Goal: Task Accomplishment & Management: Manage account settings

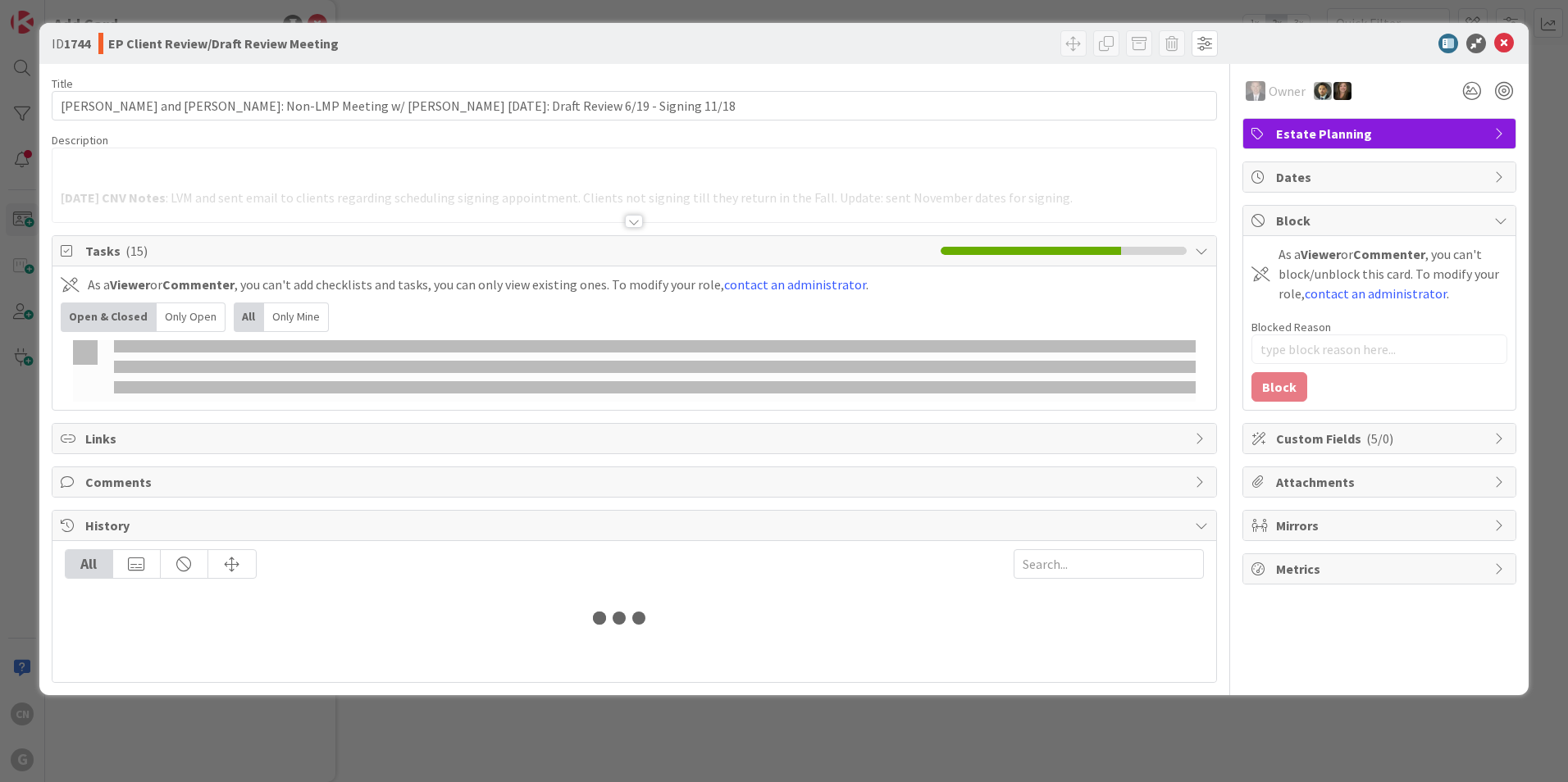
type textarea "x"
type input "[PERSON_NAME]"
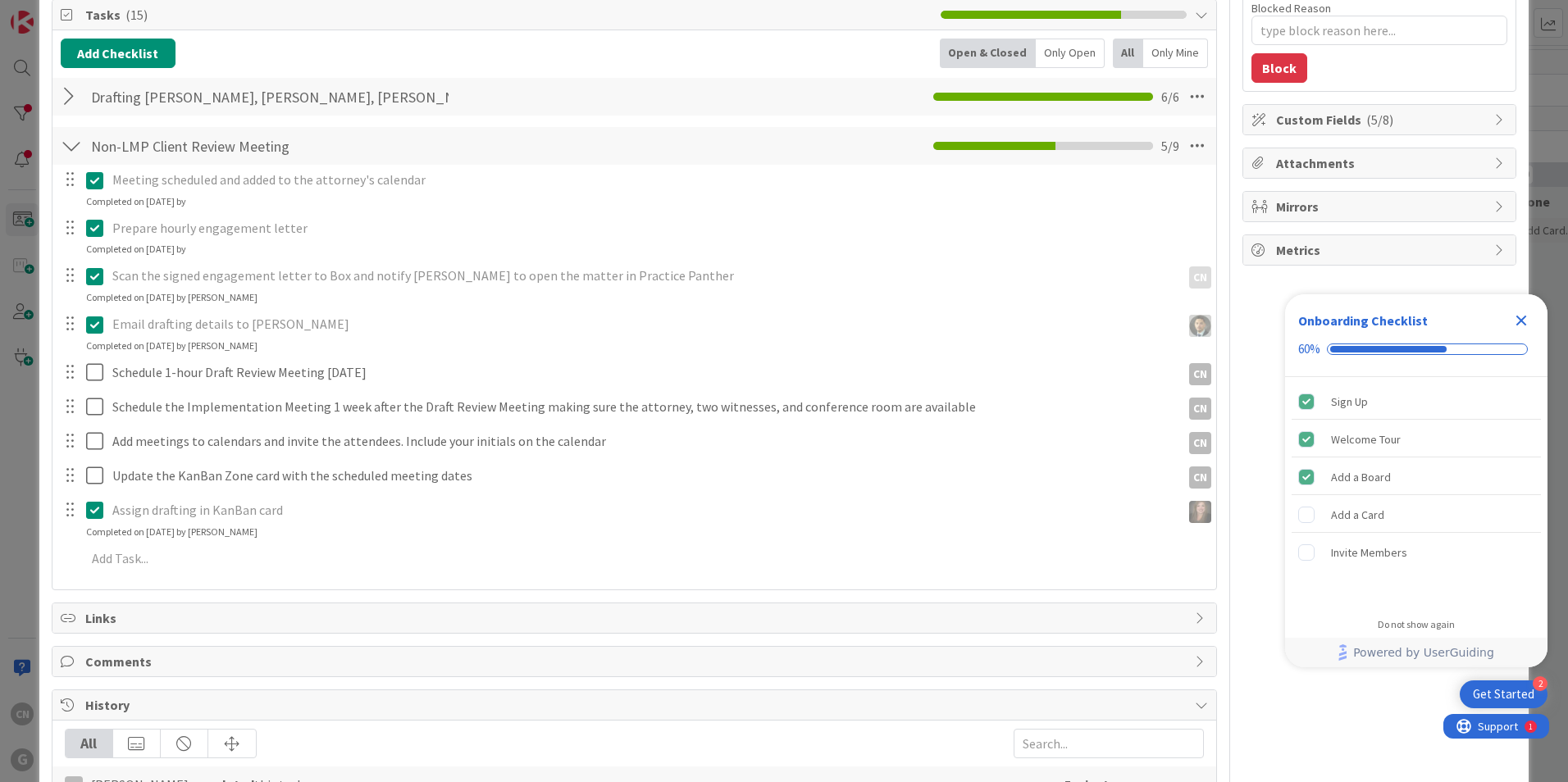
scroll to position [244, 0]
click at [1525, 320] on icon "Close Checklist" at bounding box center [1521, 320] width 20 height 20
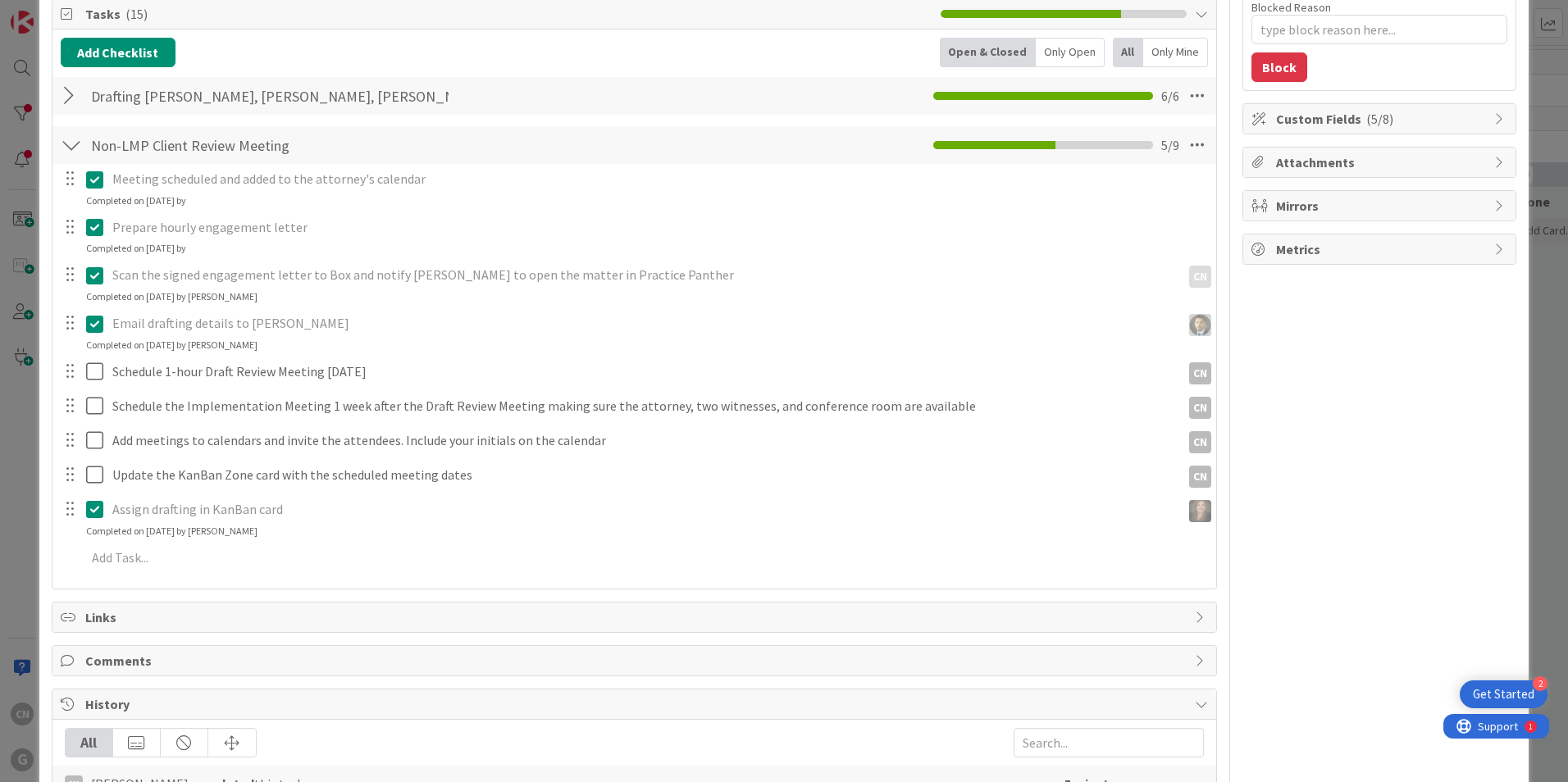
scroll to position [0, 0]
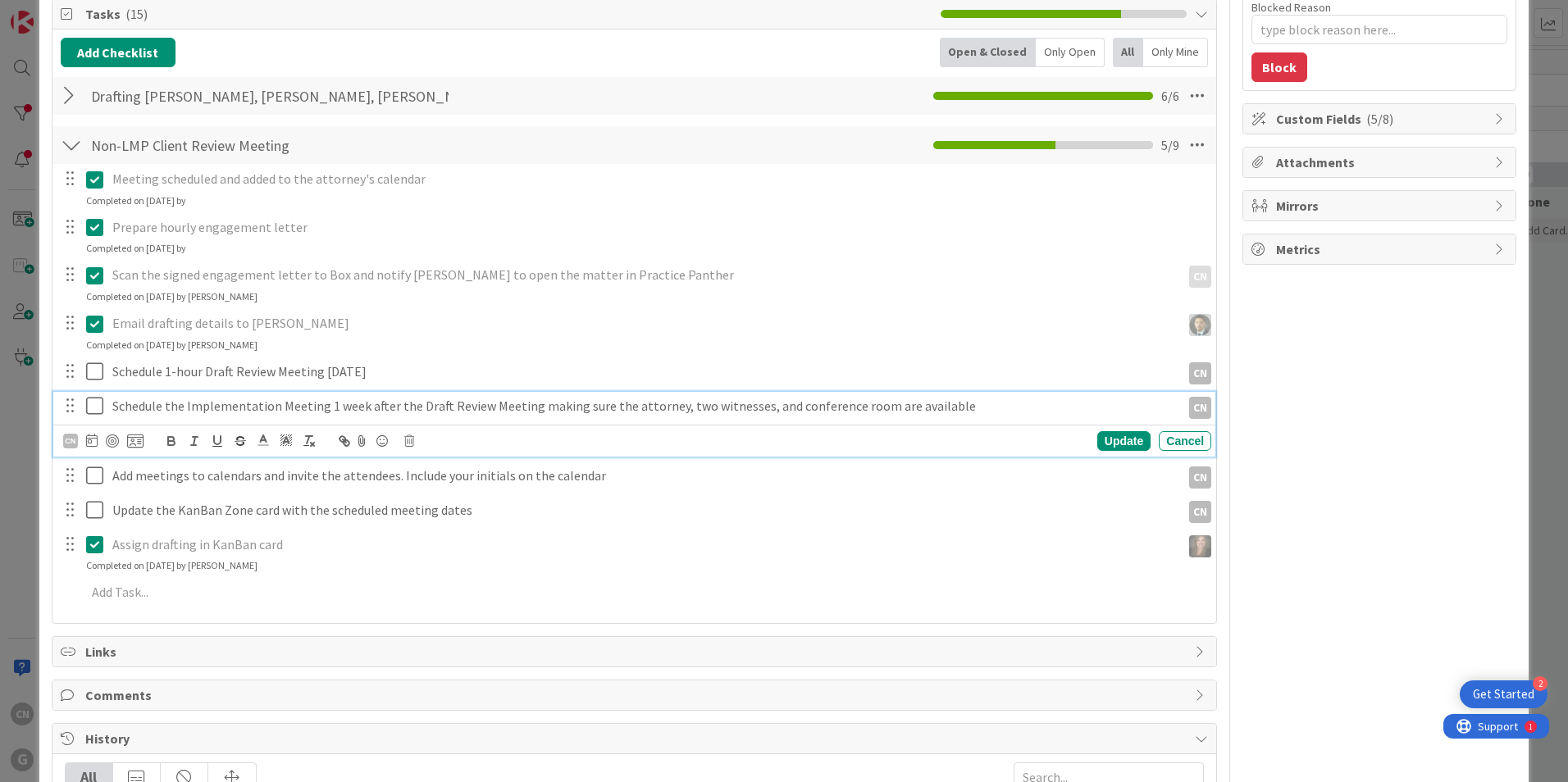
click at [94, 412] on icon at bounding box center [95, 405] width 17 height 20
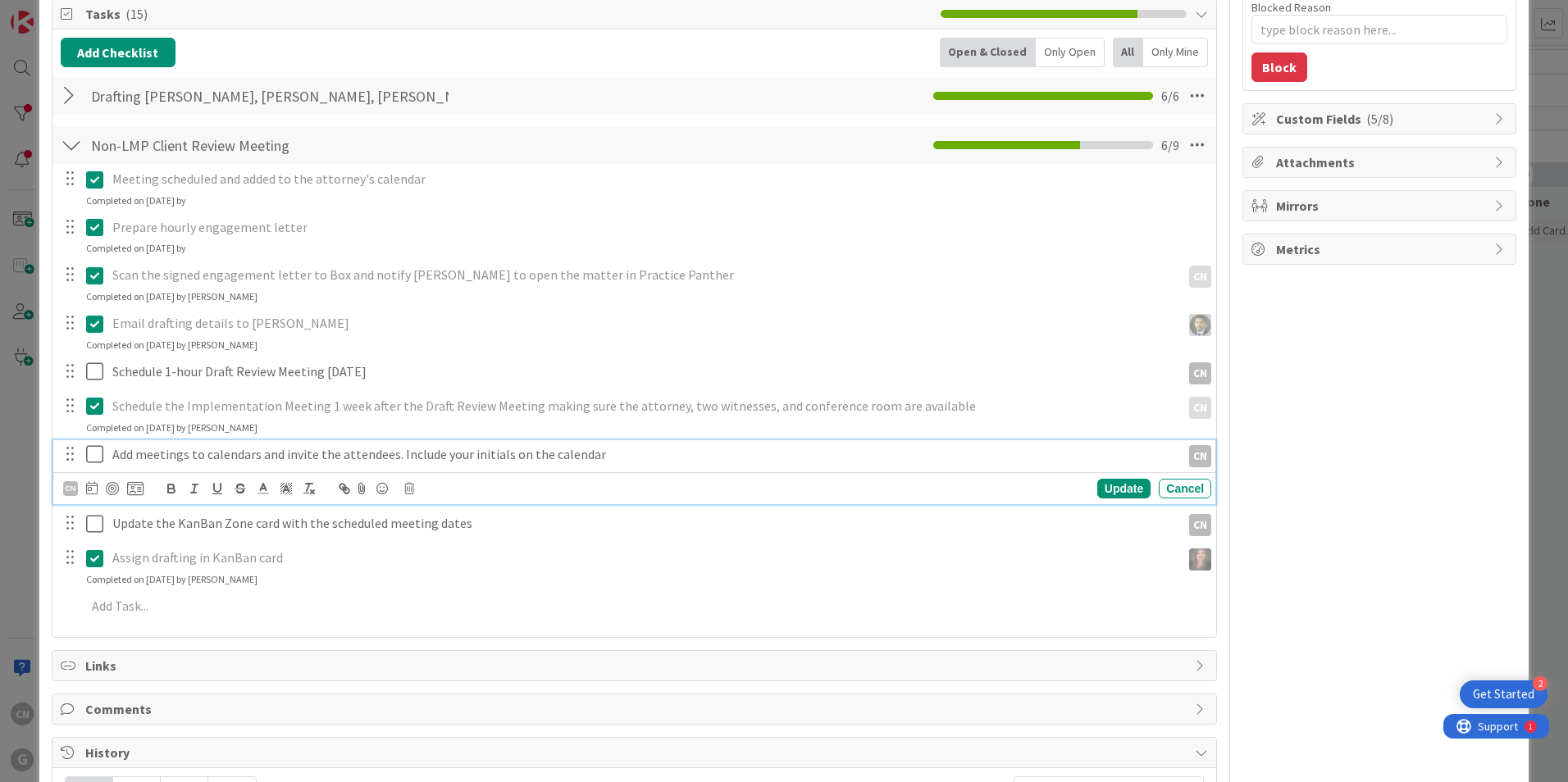
click at [93, 462] on icon at bounding box center [95, 454] width 17 height 20
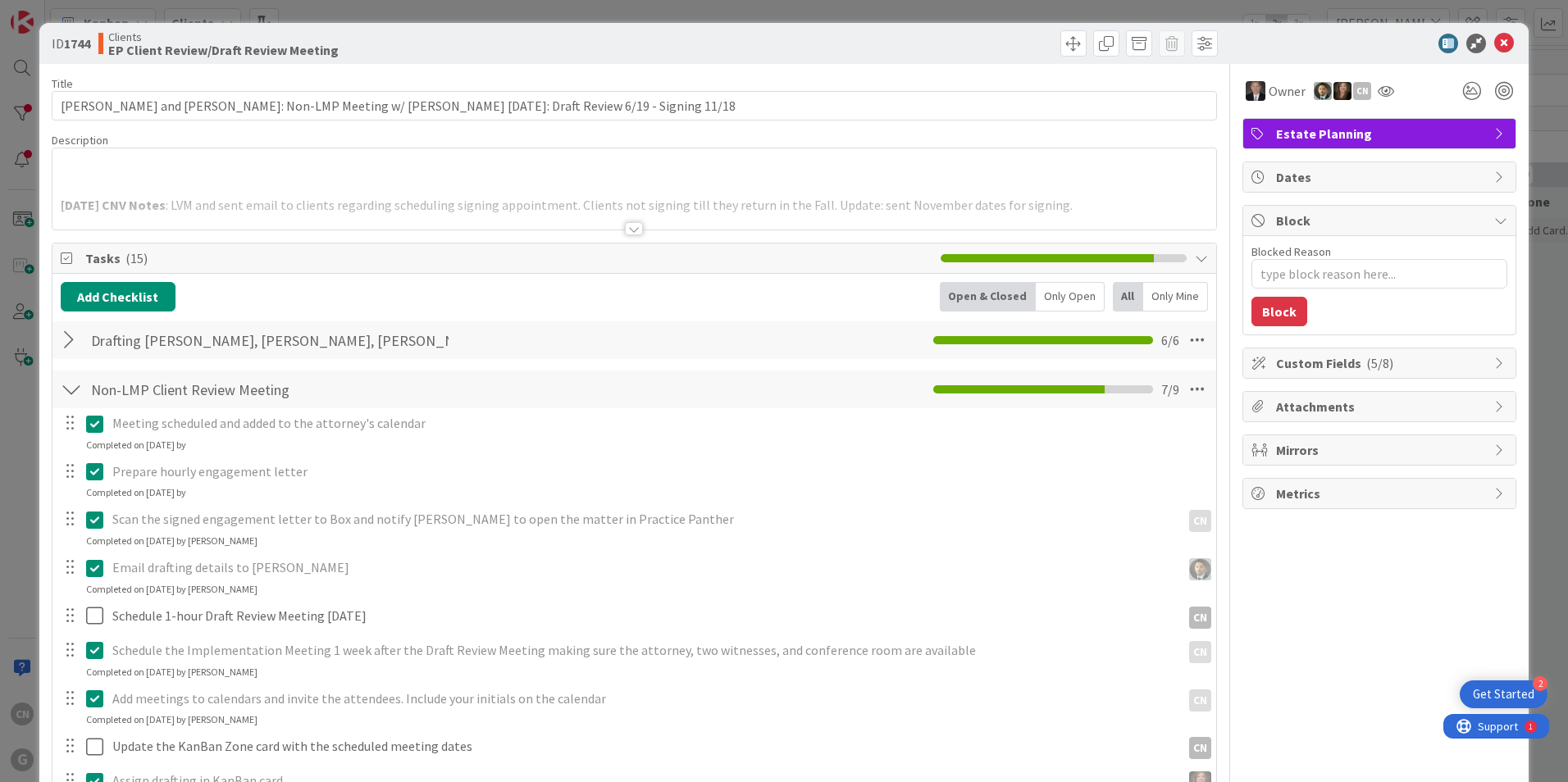
click at [630, 230] on div at bounding box center [633, 229] width 18 height 13
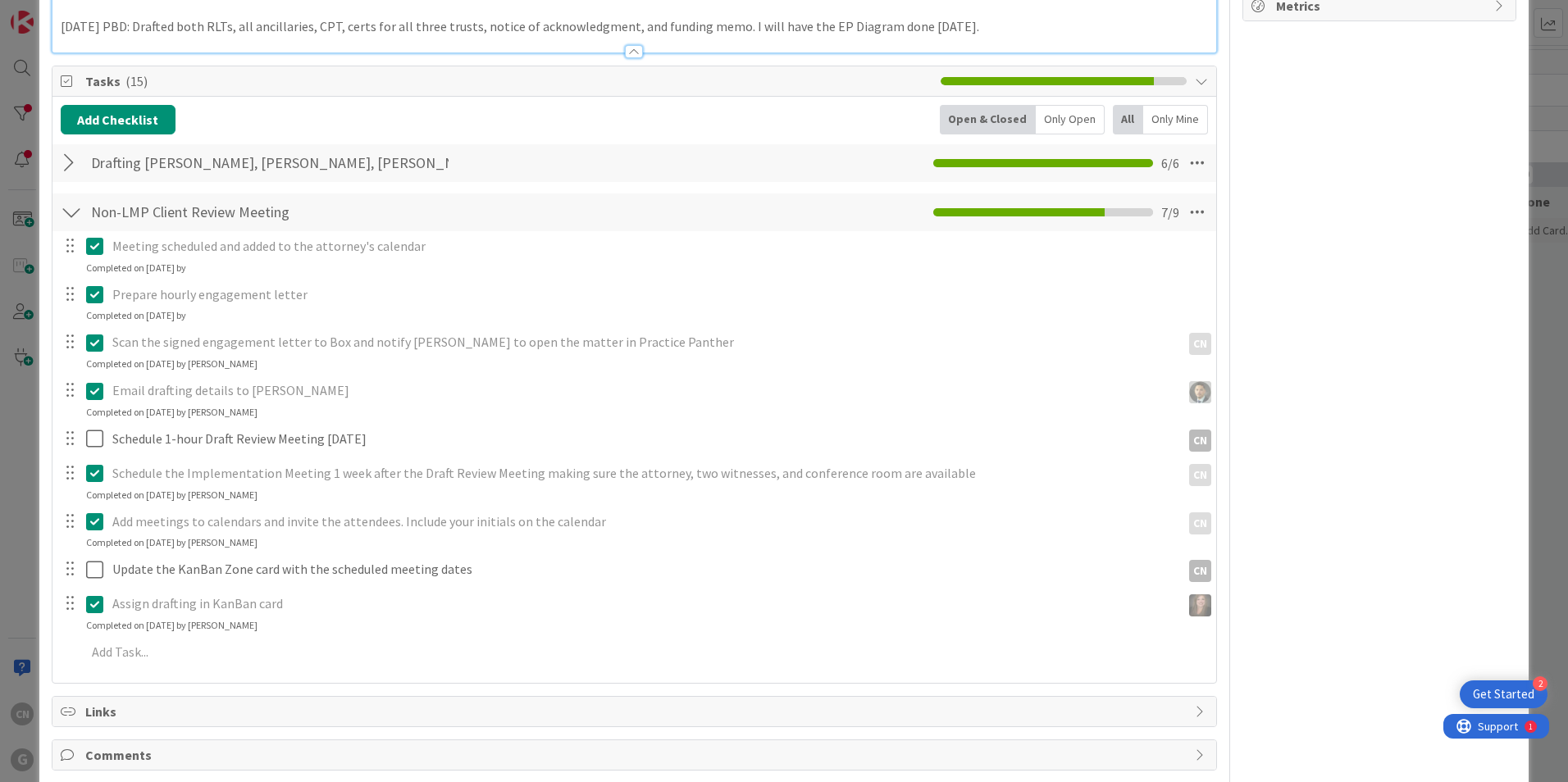
scroll to position [491, 0]
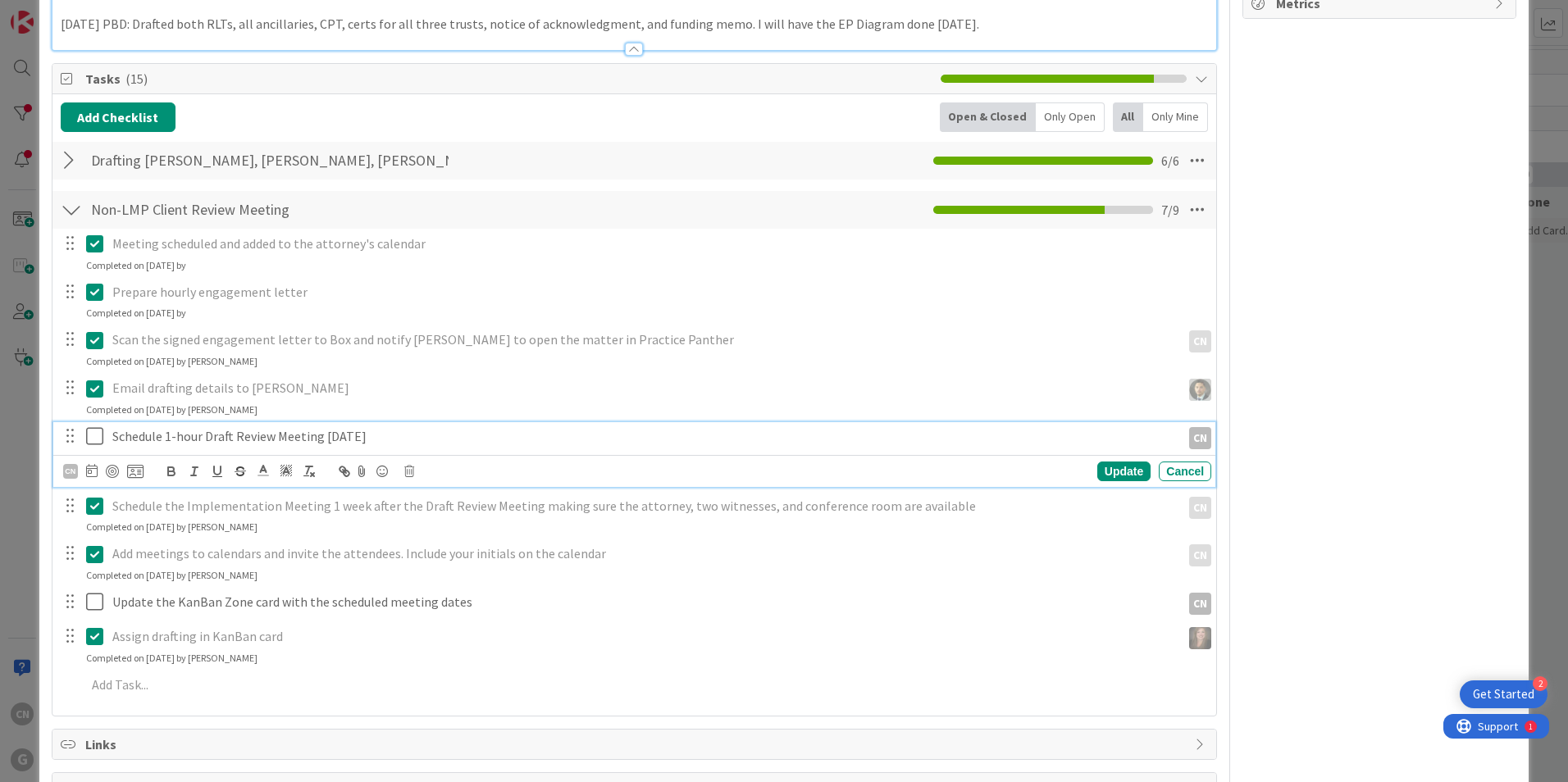
click at [95, 435] on icon at bounding box center [95, 436] width 17 height 20
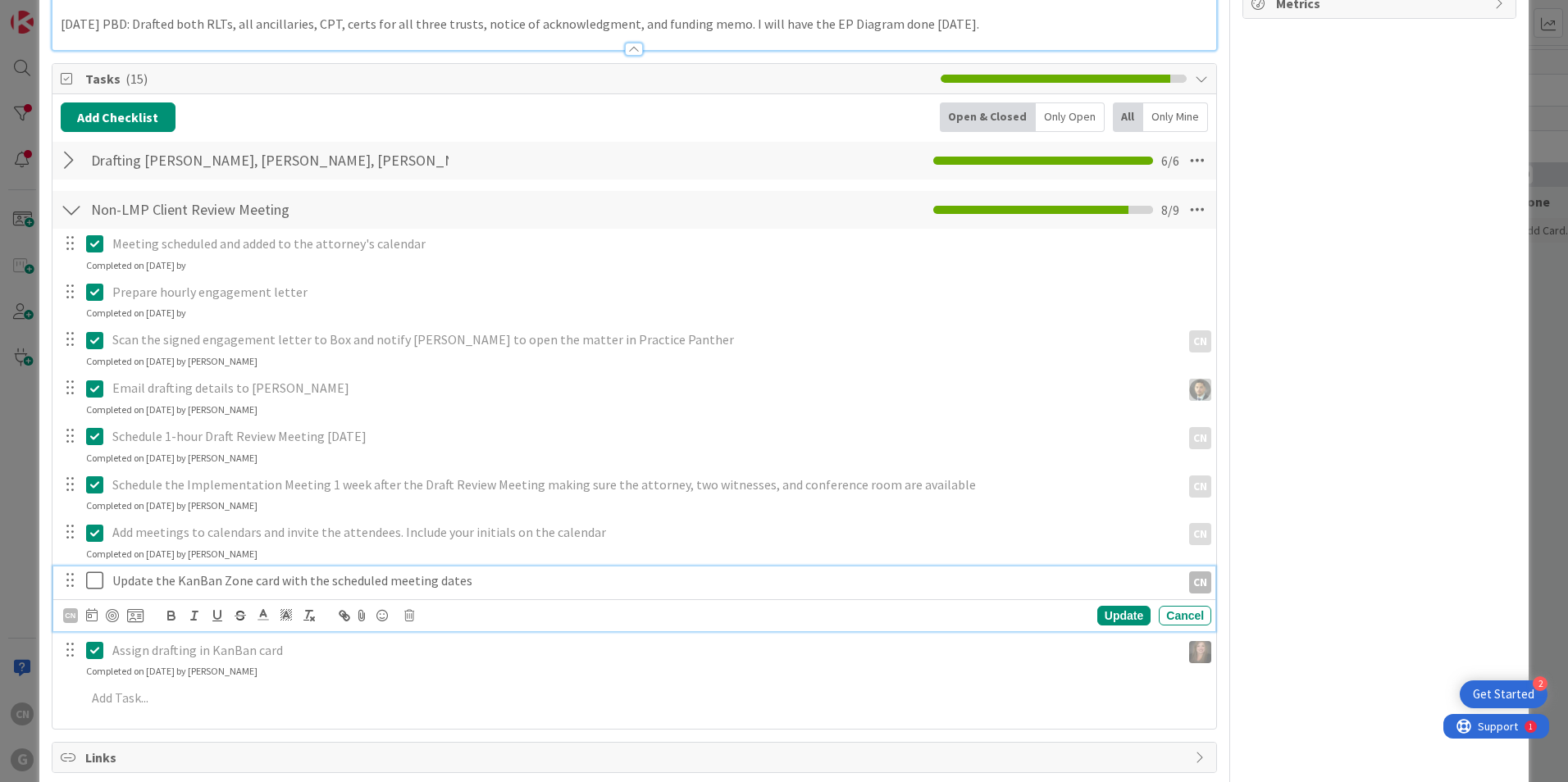
click at [94, 579] on icon at bounding box center [95, 580] width 17 height 20
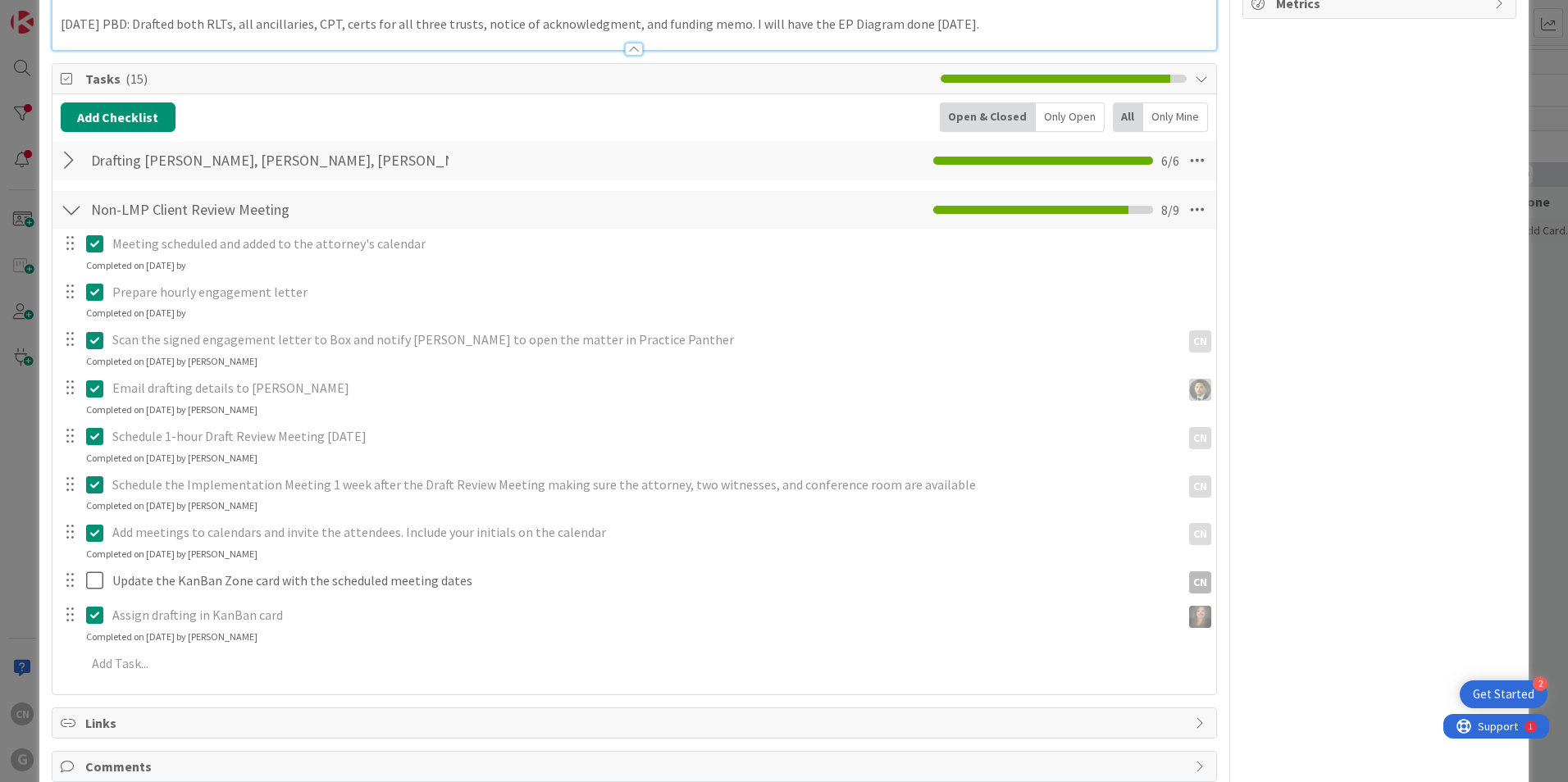
type textarea "x"
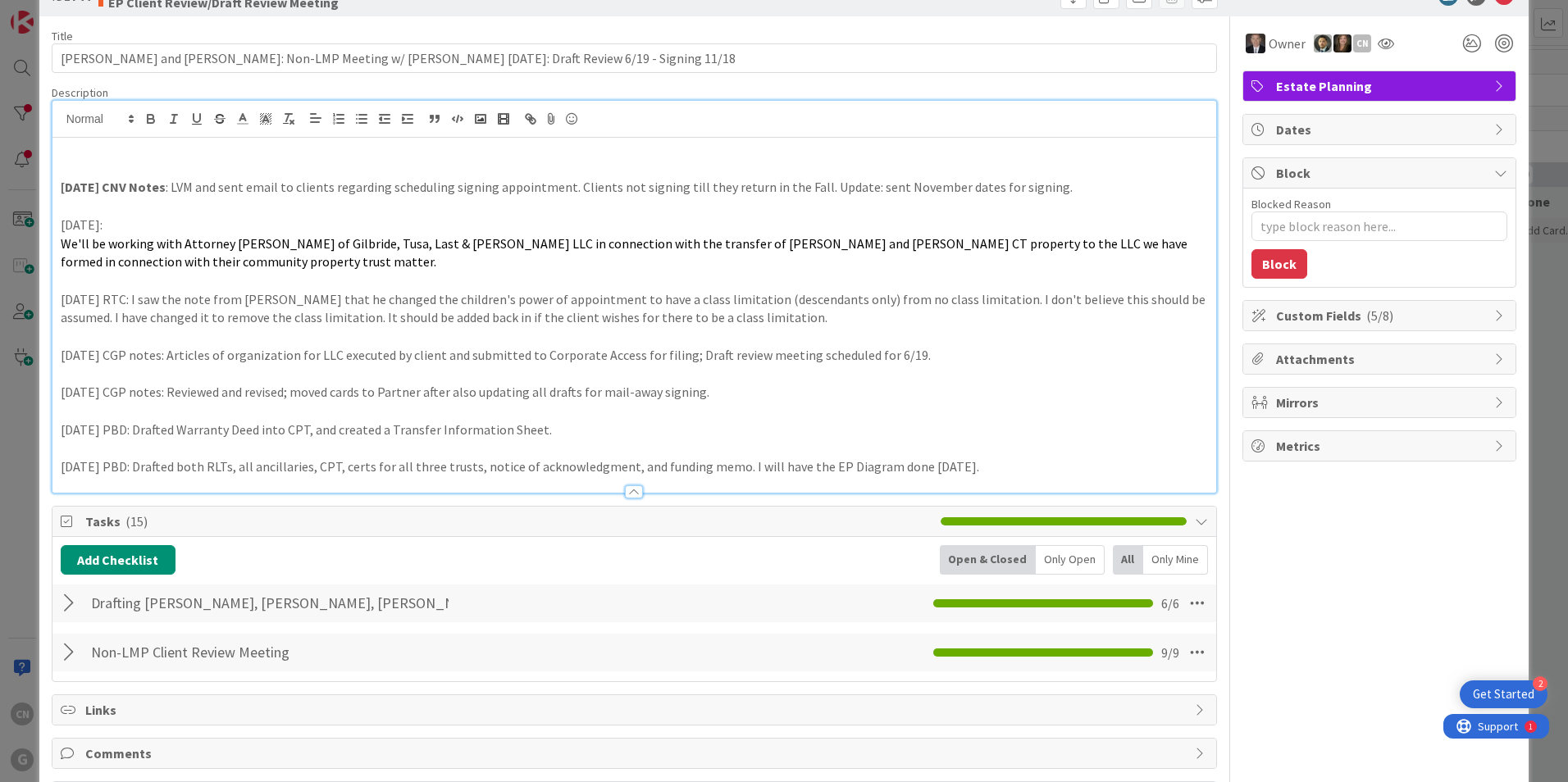
scroll to position [0, 0]
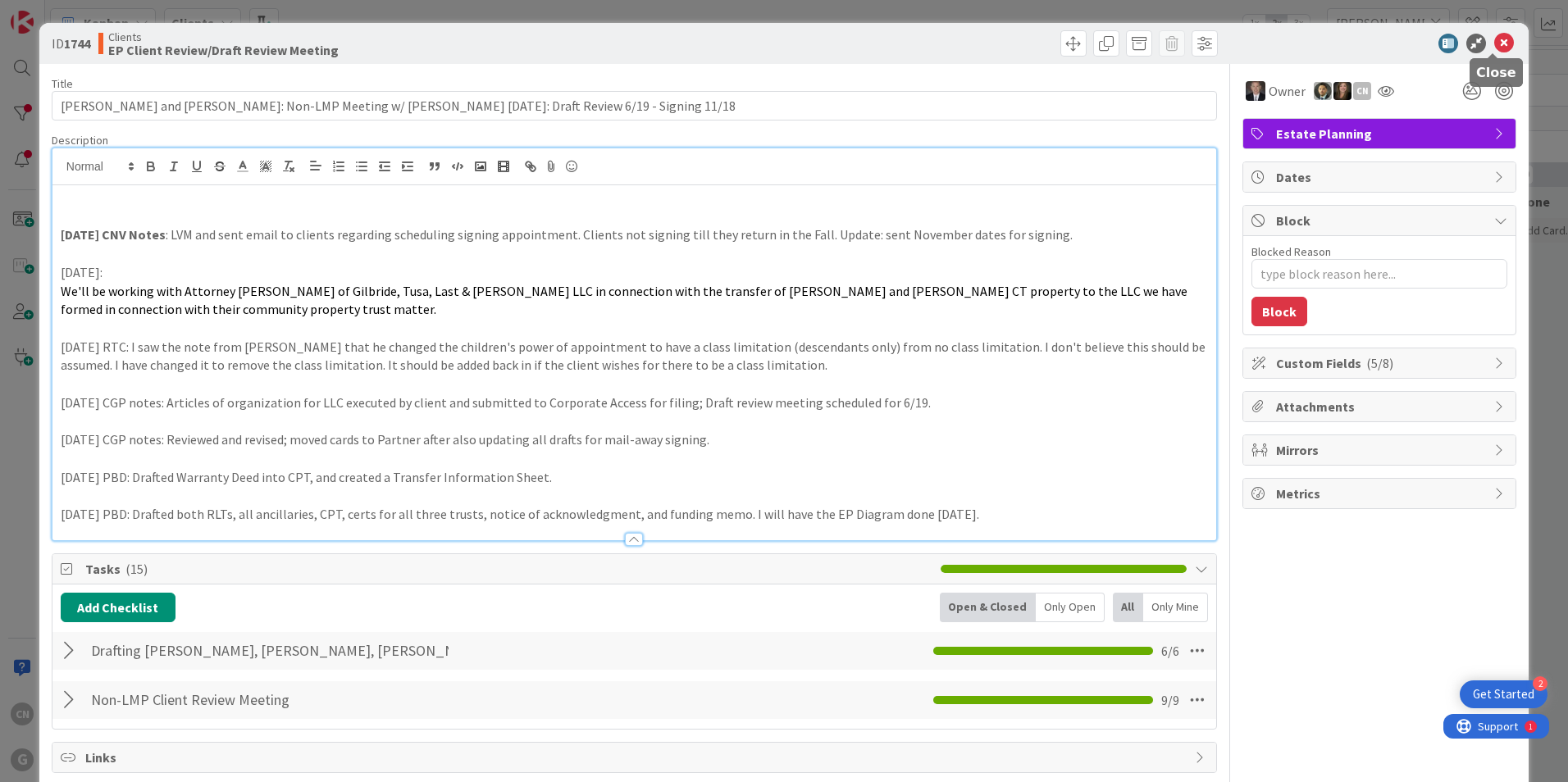
click at [1494, 47] on icon at bounding box center [1503, 43] width 20 height 20
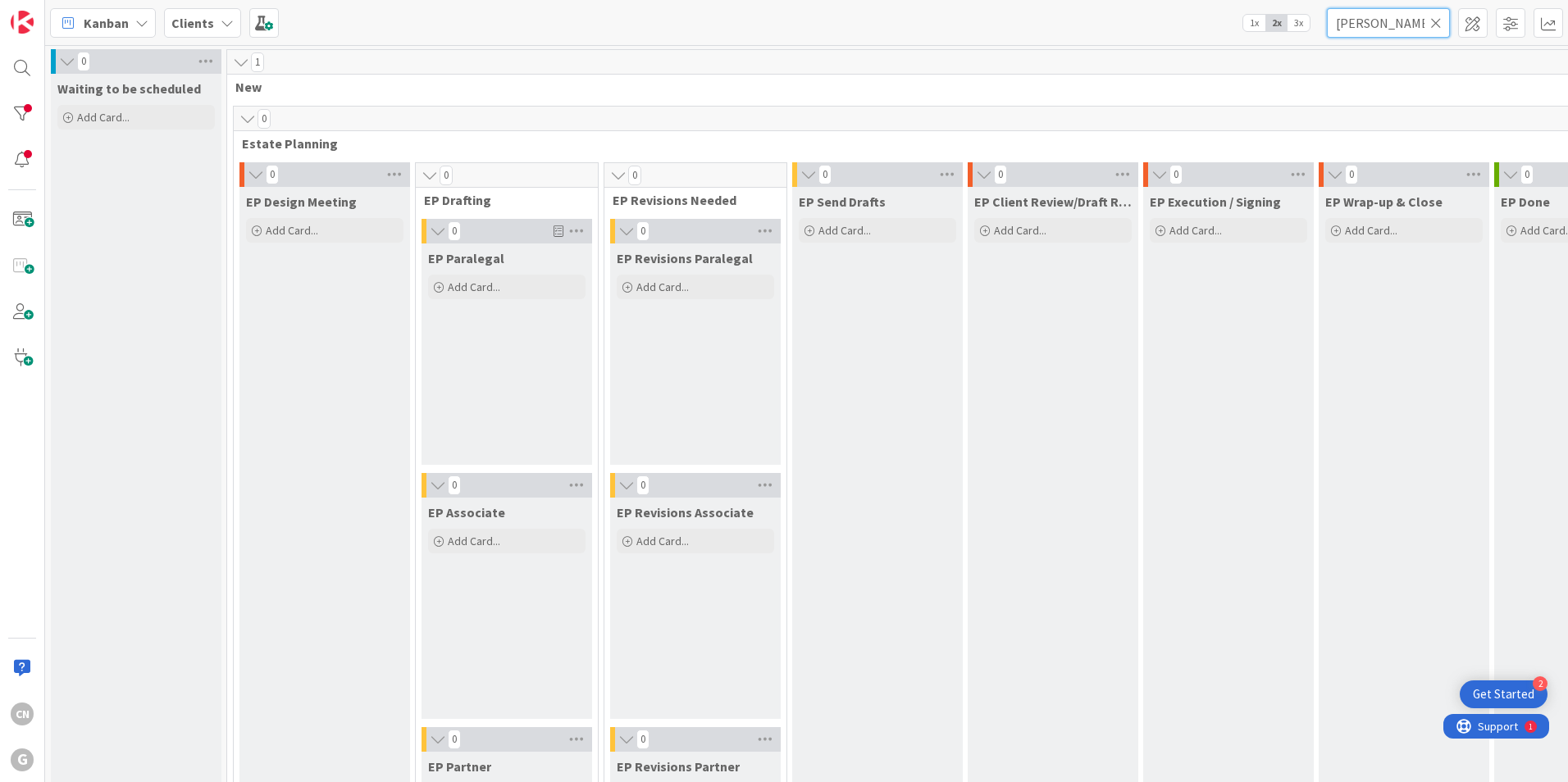
drag, startPoint x: 1403, startPoint y: 21, endPoint x: 1270, endPoint y: 22, distance: 133.0
click at [1269, 26] on div "Kanban Clients 1x 2x 3x [PERSON_NAME]" at bounding box center [807, 23] width 1522 height 46
type input "aimetti"
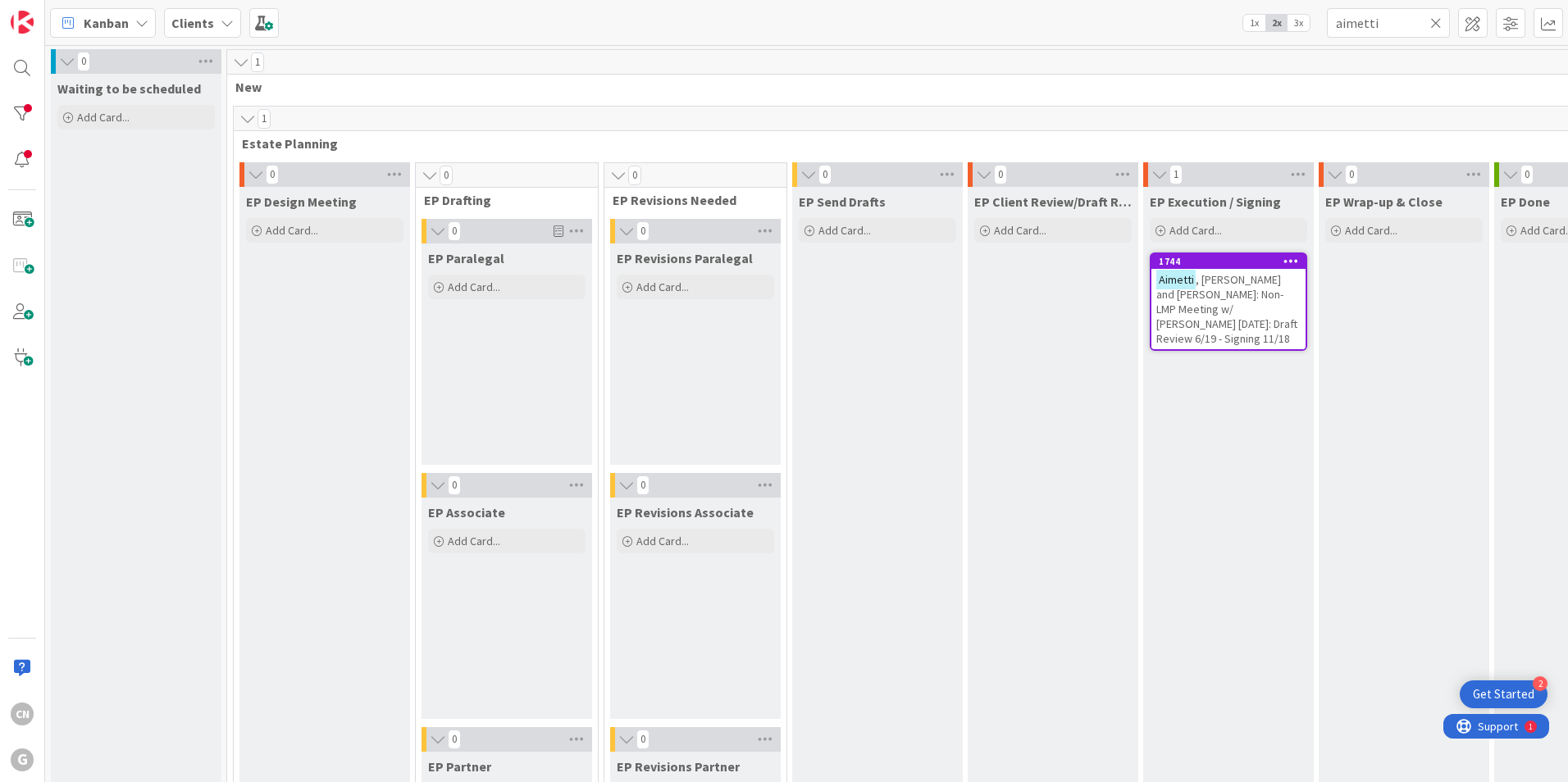
click at [1230, 301] on span ", [PERSON_NAME] and [PERSON_NAME]: Non-LMP Meeting w/ [PERSON_NAME] [DATE]: Dra…" at bounding box center [1226, 309] width 141 height 74
type textarea "x"
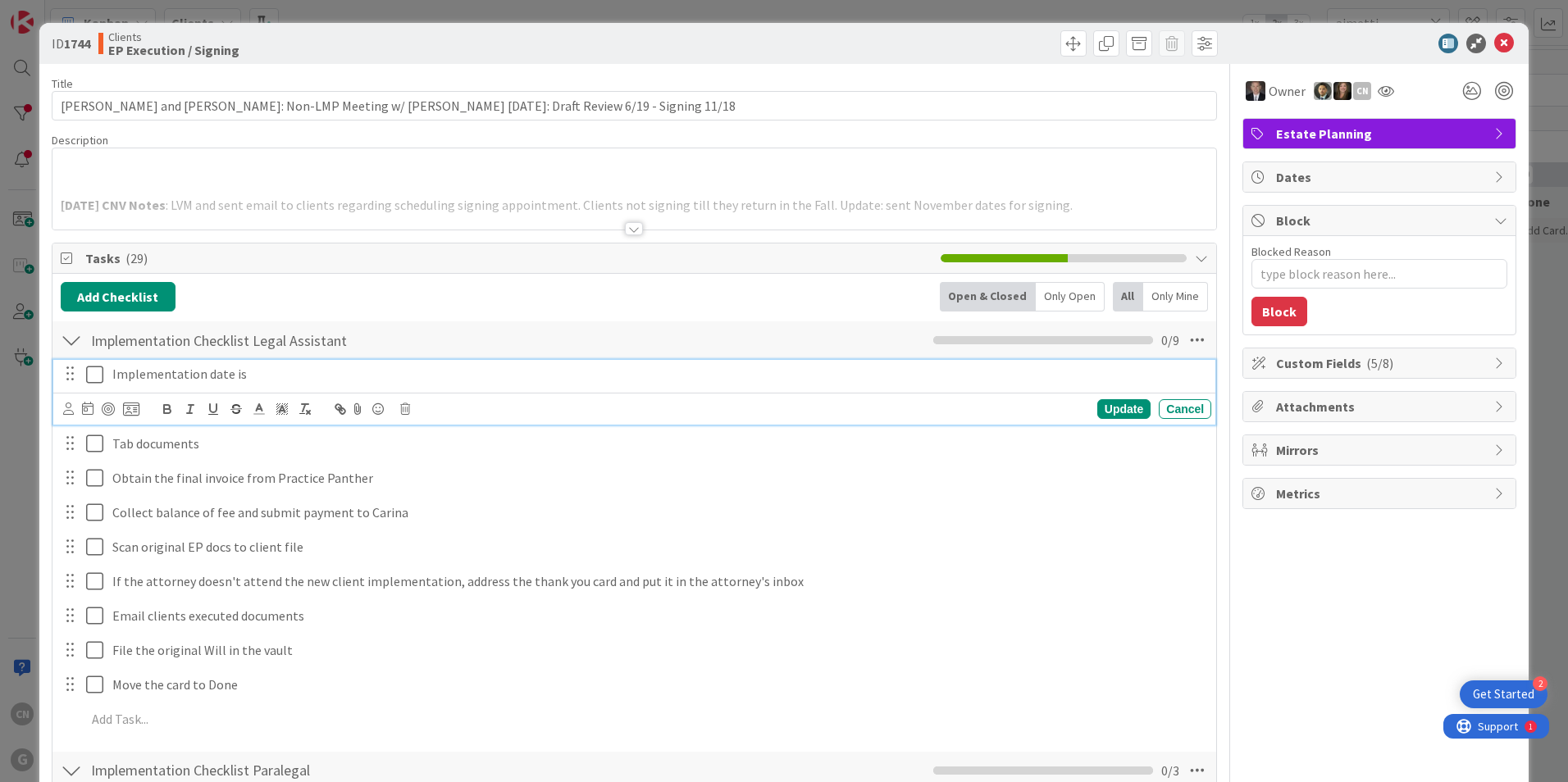
click at [278, 377] on p "Implementation date is" at bounding box center [658, 374] width 1092 height 19
click at [1117, 414] on div "Update" at bounding box center [1124, 409] width 53 height 20
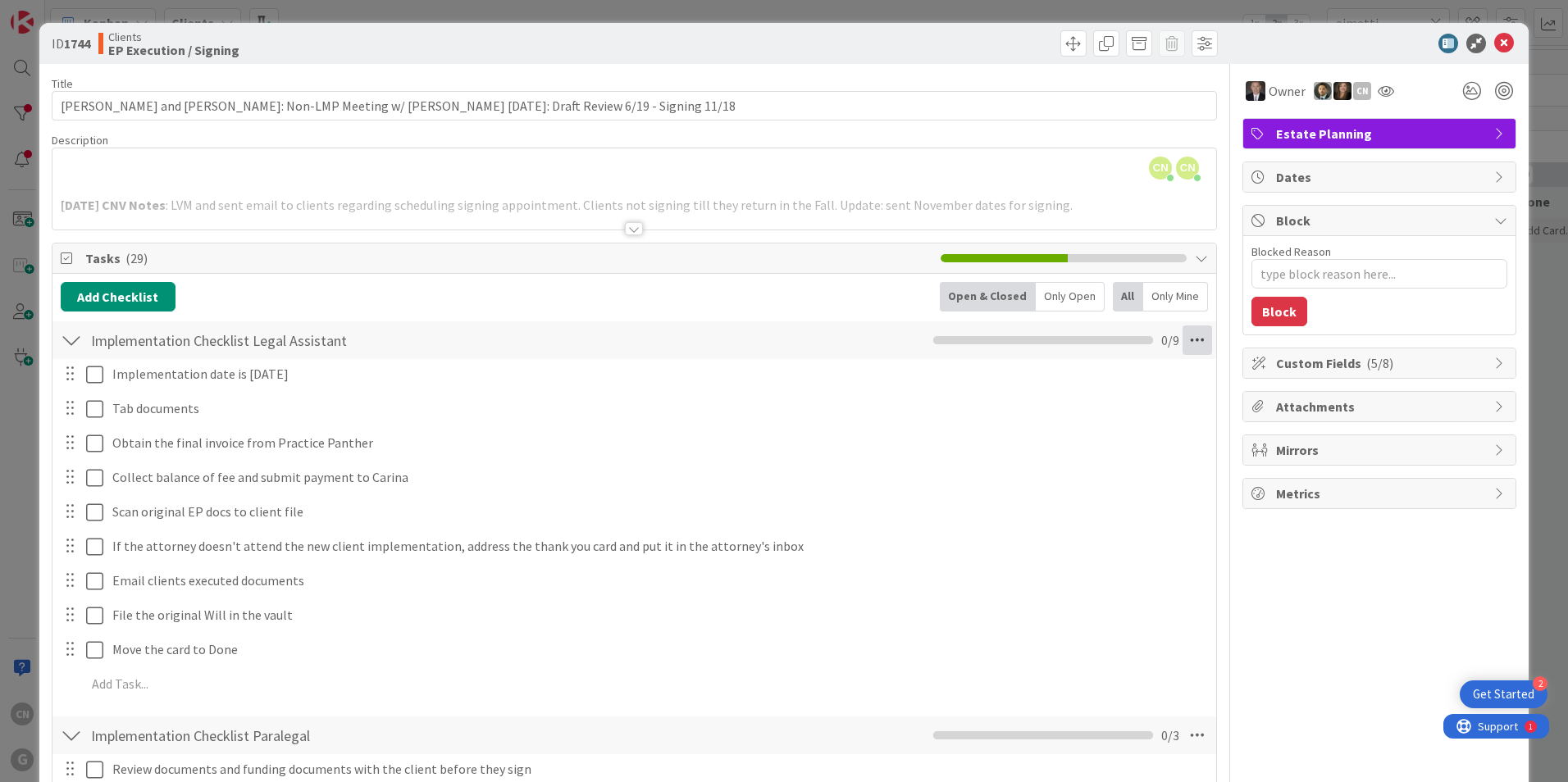
click at [1184, 342] on icon at bounding box center [1197, 340] width 29 height 29
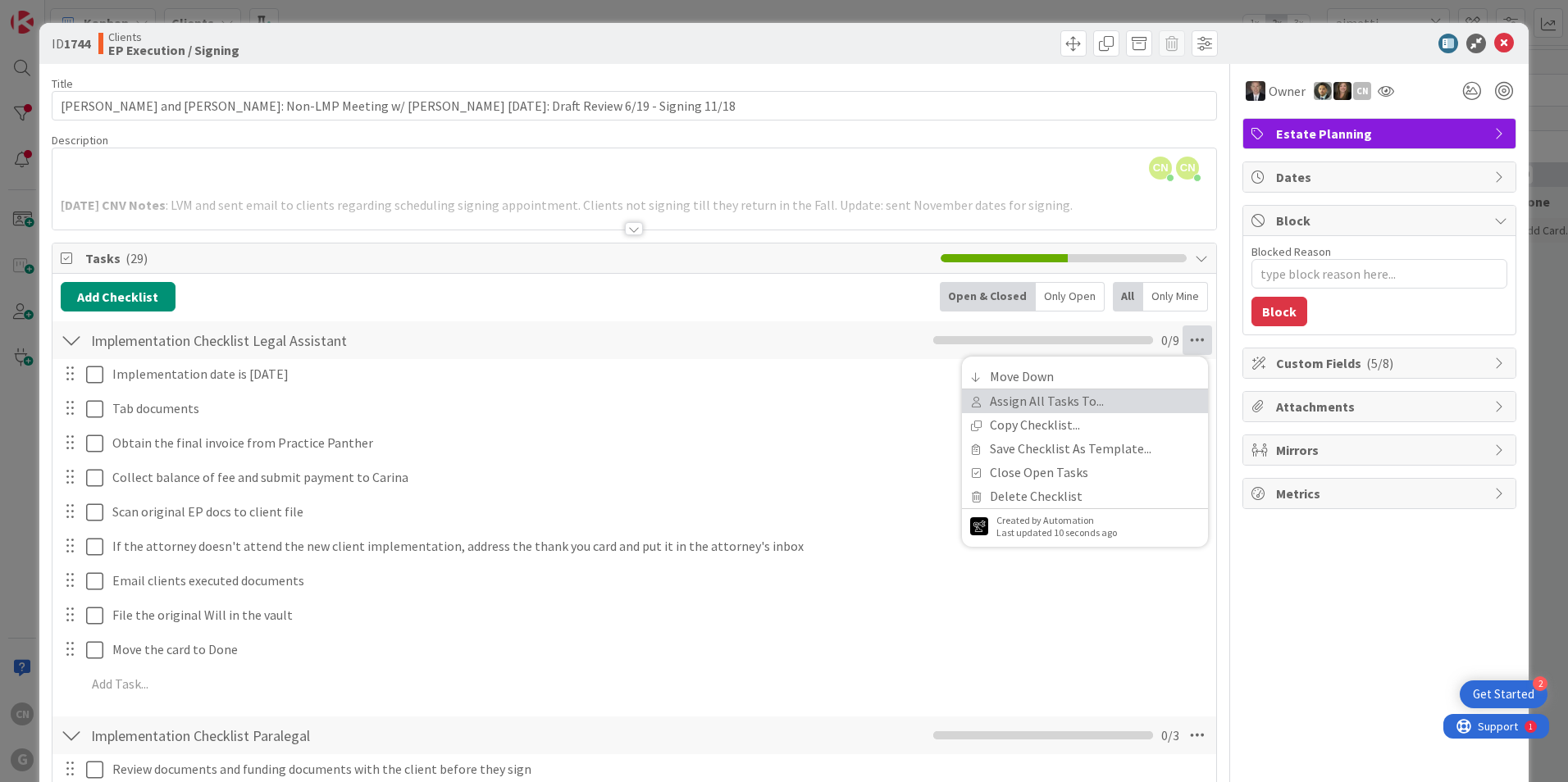
click at [1069, 400] on link "Assign All Tasks To..." at bounding box center [1084, 400] width 246 height 24
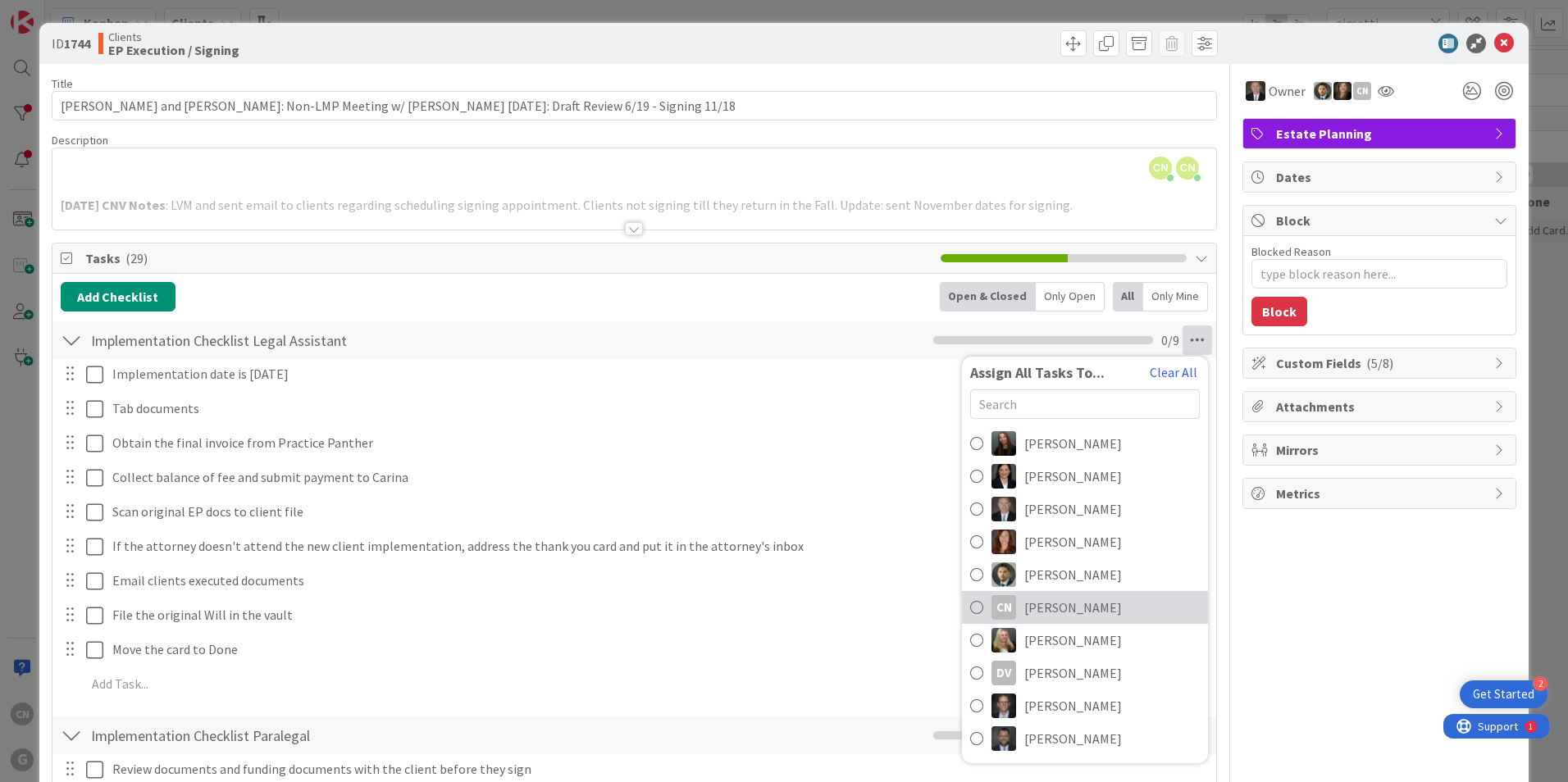
click at [1085, 599] on span "[PERSON_NAME]" at bounding box center [1073, 607] width 98 height 20
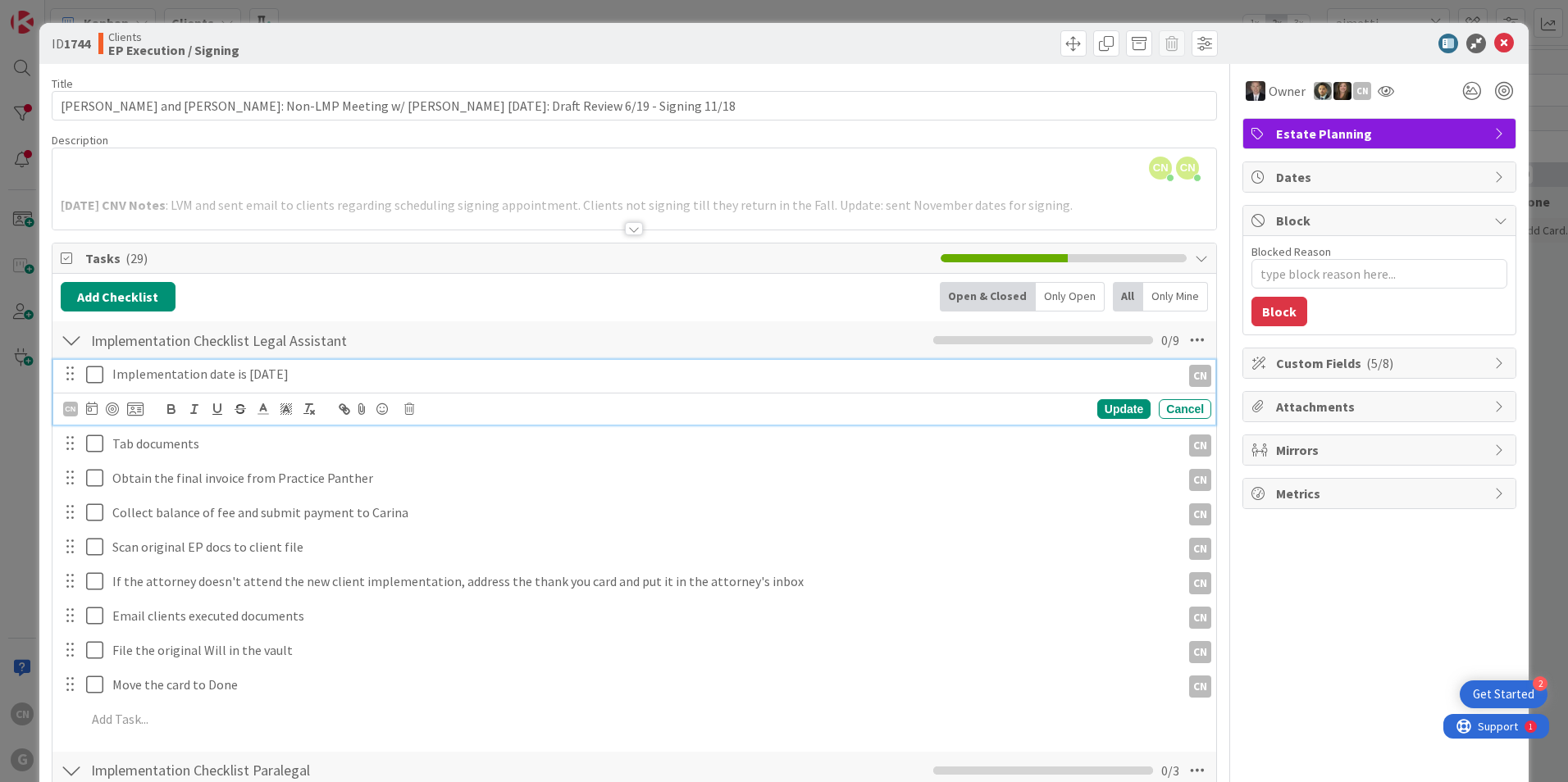
click at [89, 376] on icon at bounding box center [95, 374] width 17 height 20
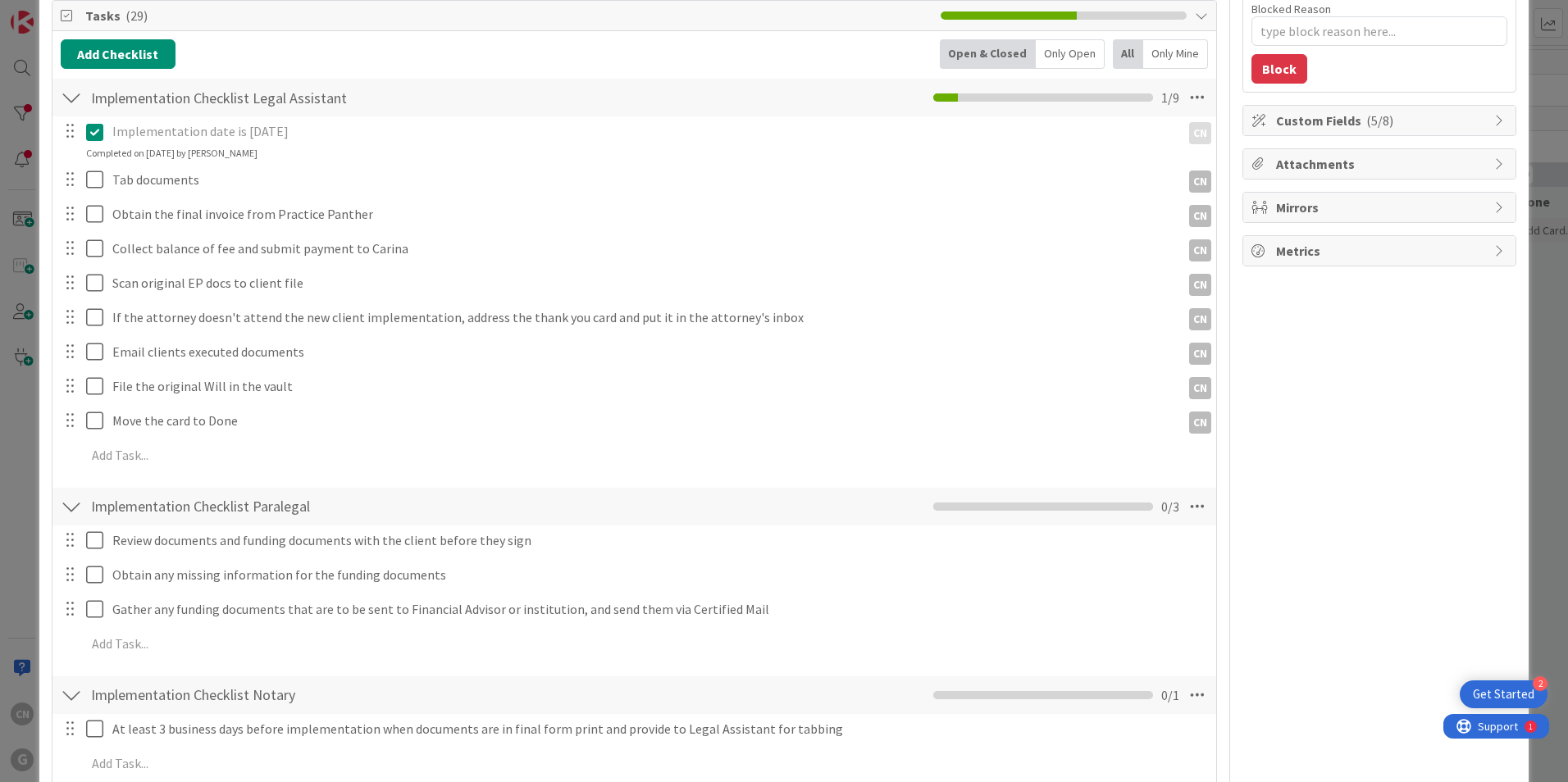
scroll to position [244, 0]
click at [1185, 508] on icon at bounding box center [1197, 505] width 29 height 29
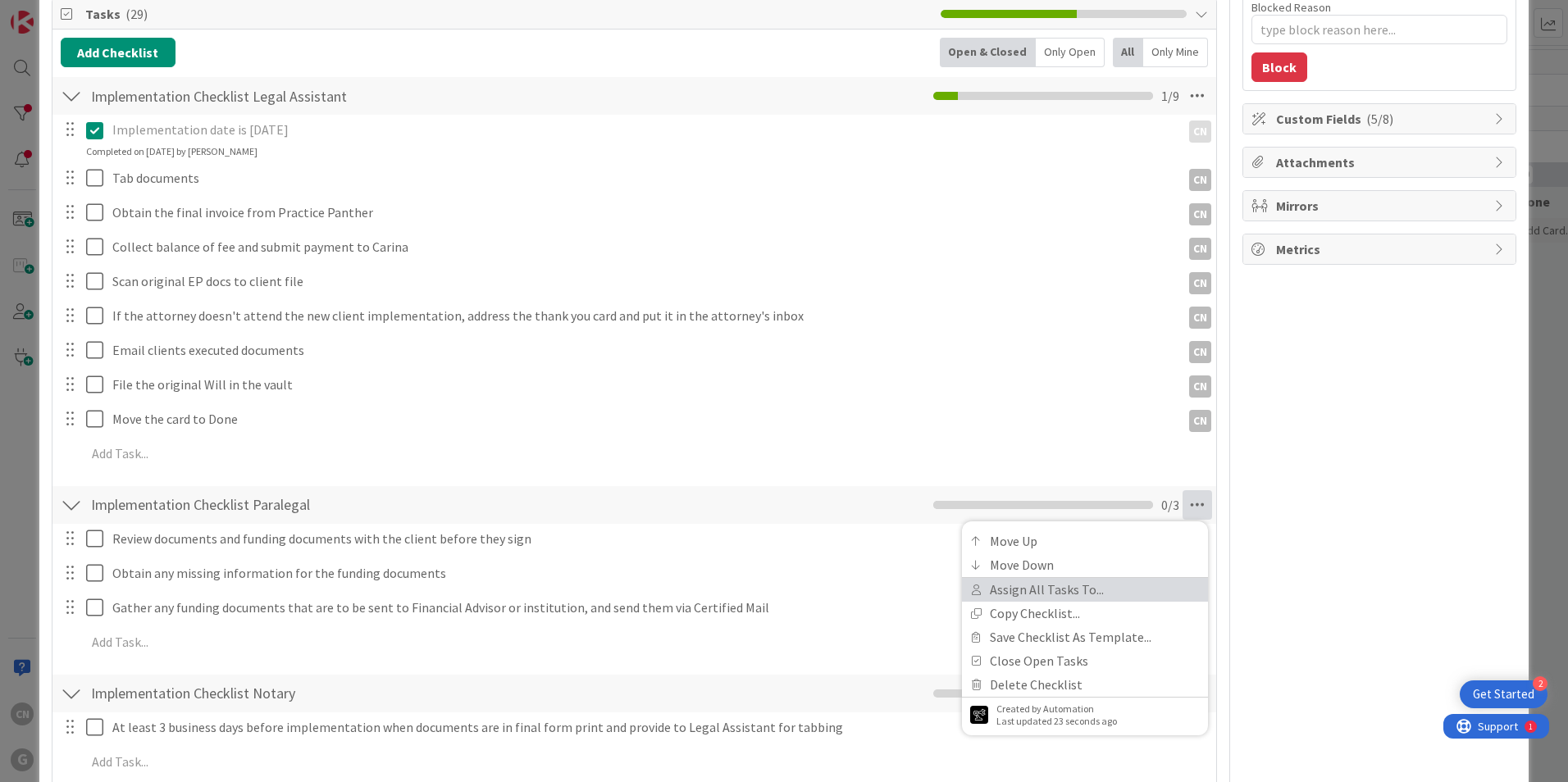
click at [1028, 593] on link "Assign All Tasks To..." at bounding box center [1084, 589] width 246 height 24
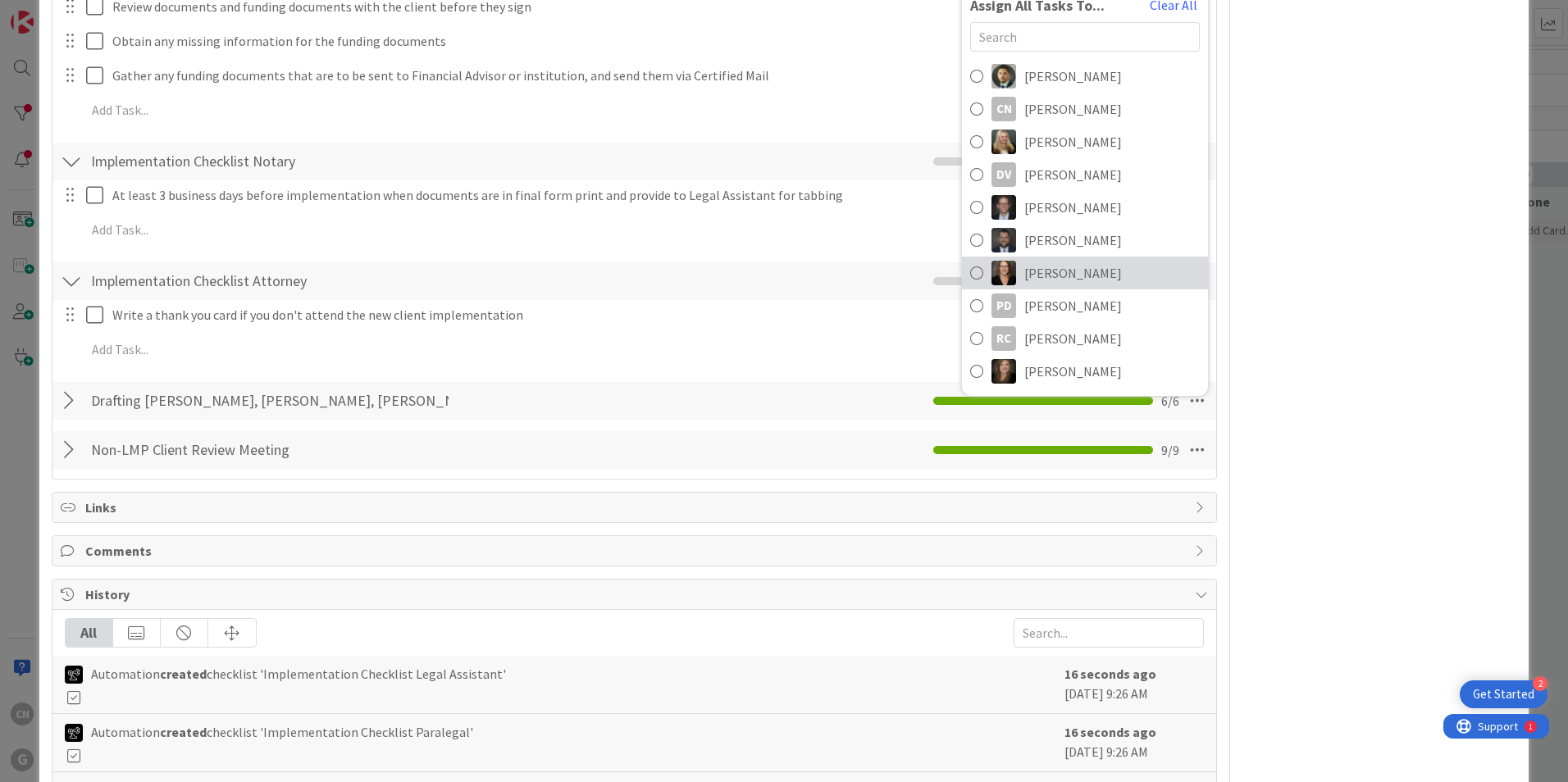
scroll to position [778, 0]
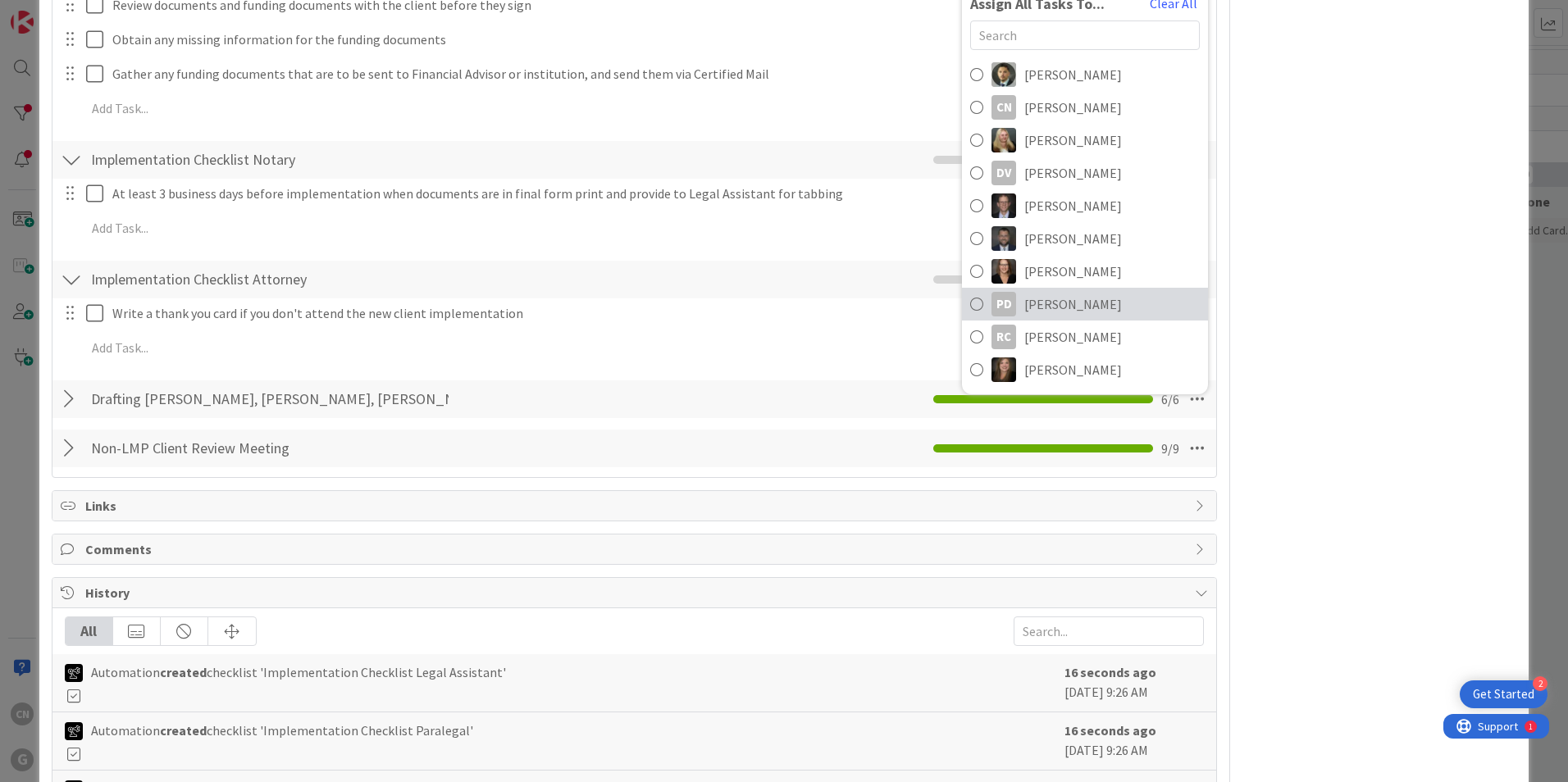
click at [1040, 307] on span "[PERSON_NAME]" at bounding box center [1073, 304] width 98 height 20
type textarea "x"
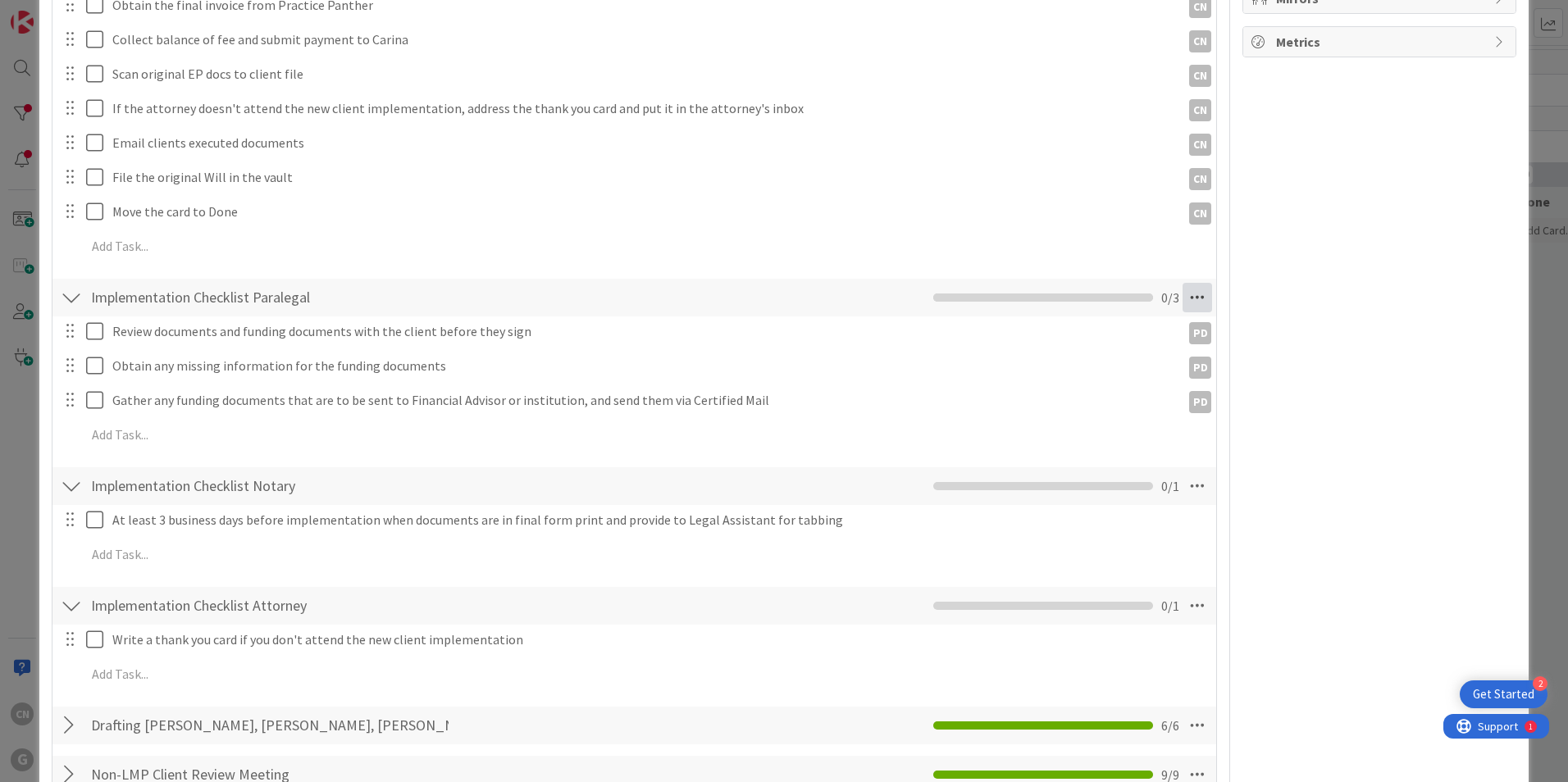
scroll to position [451, 0]
click at [1183, 299] on icon at bounding box center [1197, 298] width 29 height 29
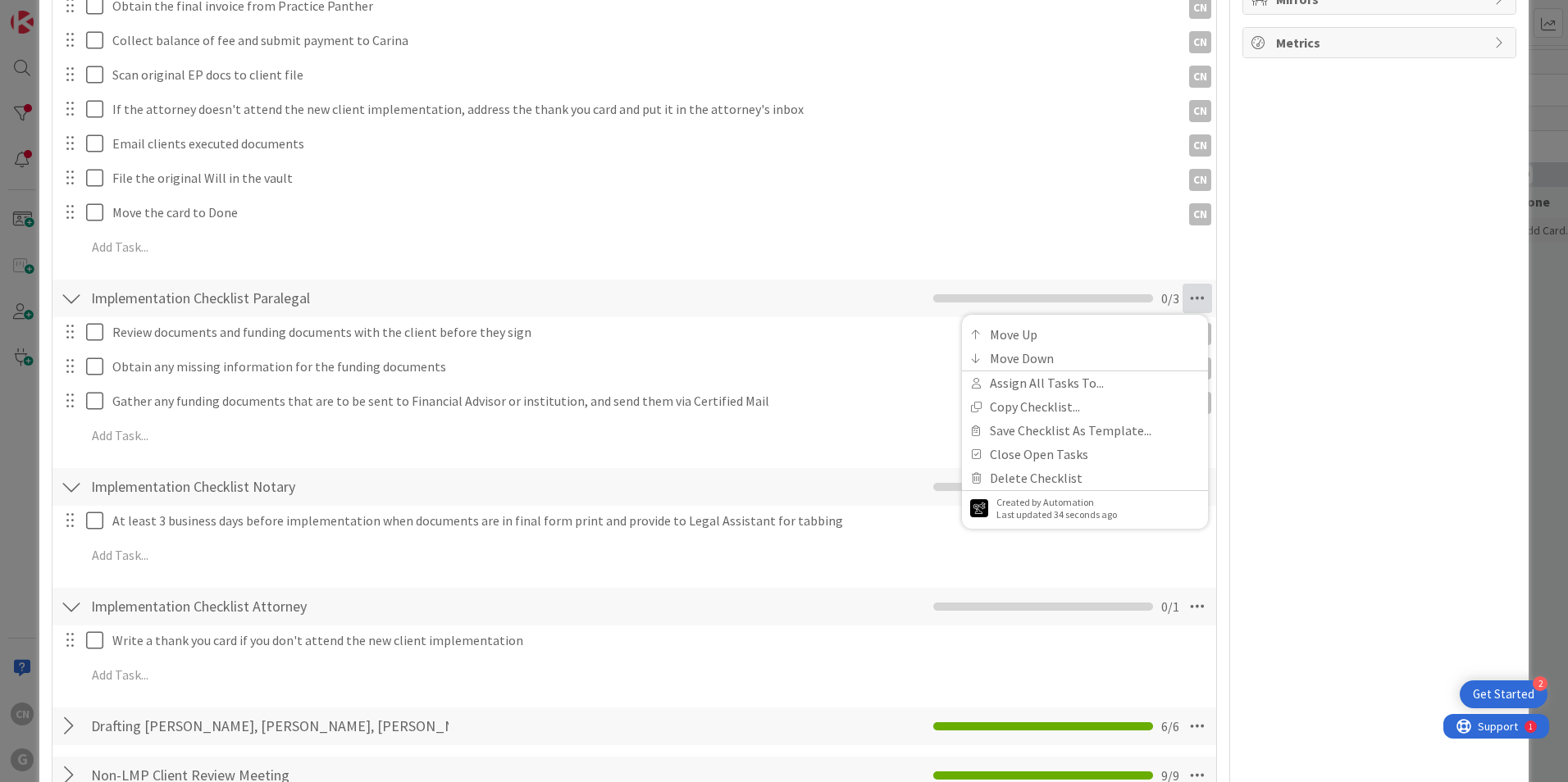
click at [910, 384] on div "Review documents and funding documents with the client before they sign PD PD U…" at bounding box center [634, 386] width 1148 height 140
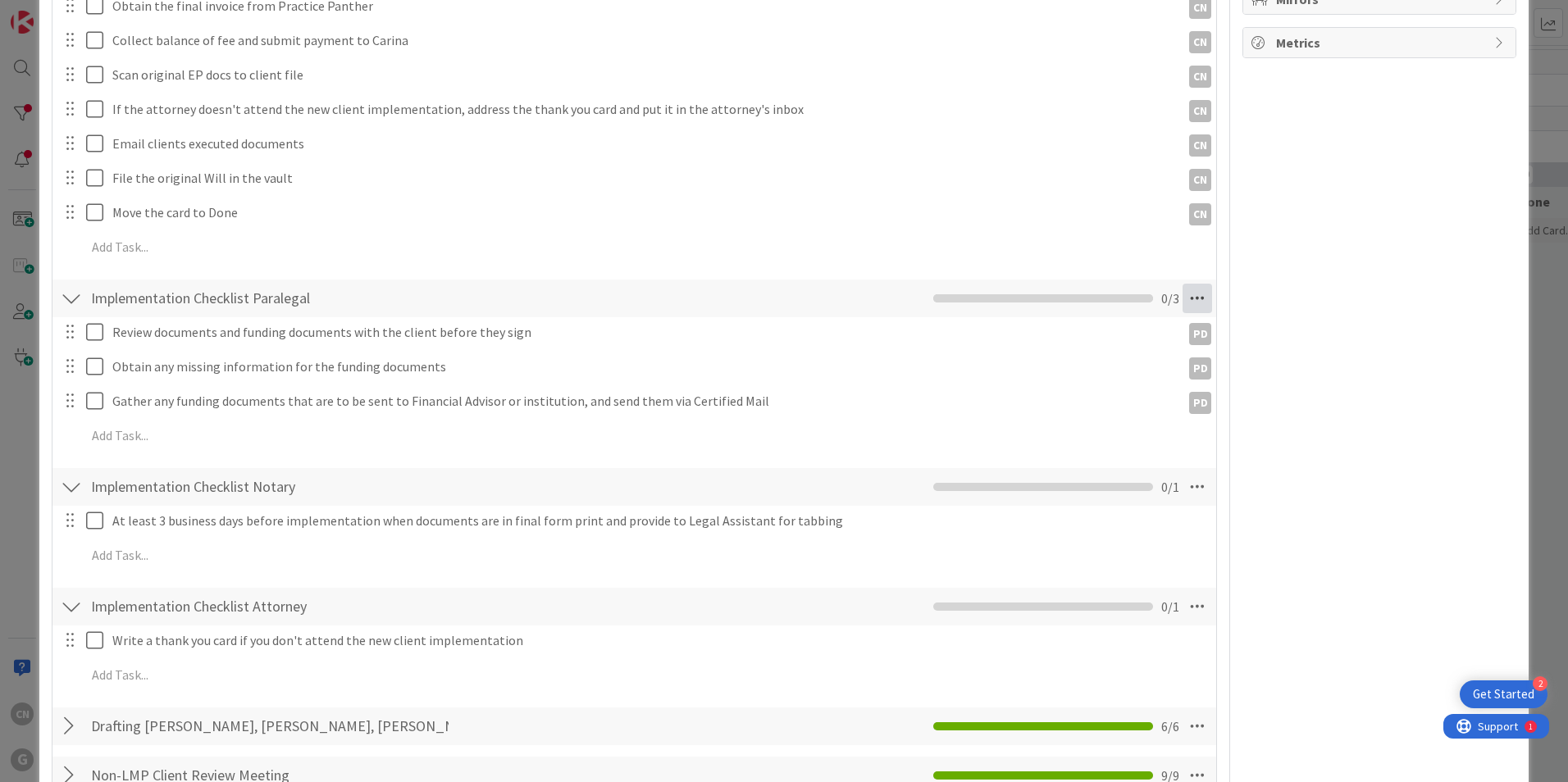
click at [1184, 300] on icon at bounding box center [1197, 298] width 29 height 29
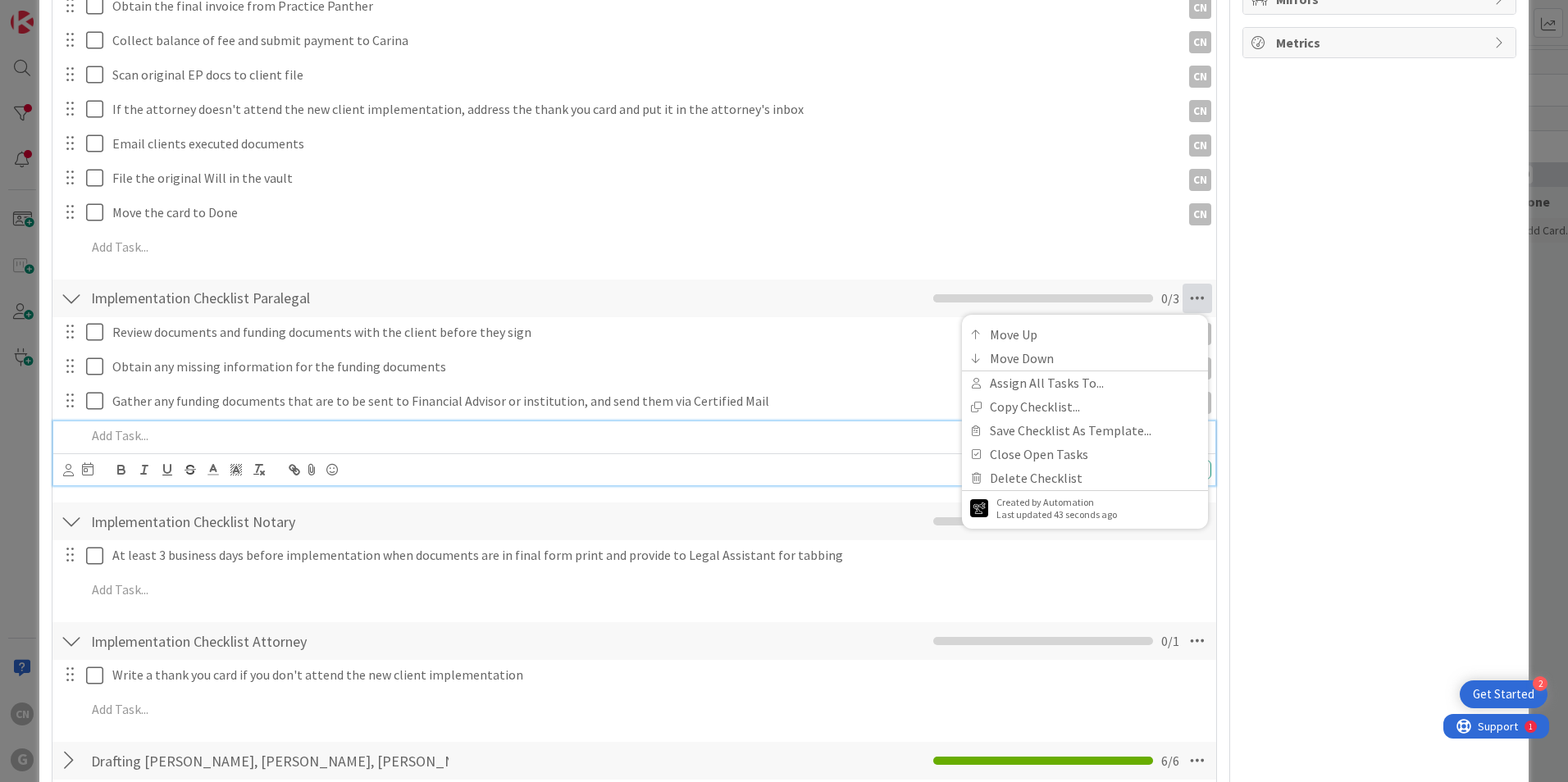
drag, startPoint x: 849, startPoint y: 433, endPoint x: 724, endPoint y: 411, distance: 126.9
click at [849, 433] on p at bounding box center [645, 436] width 1118 height 19
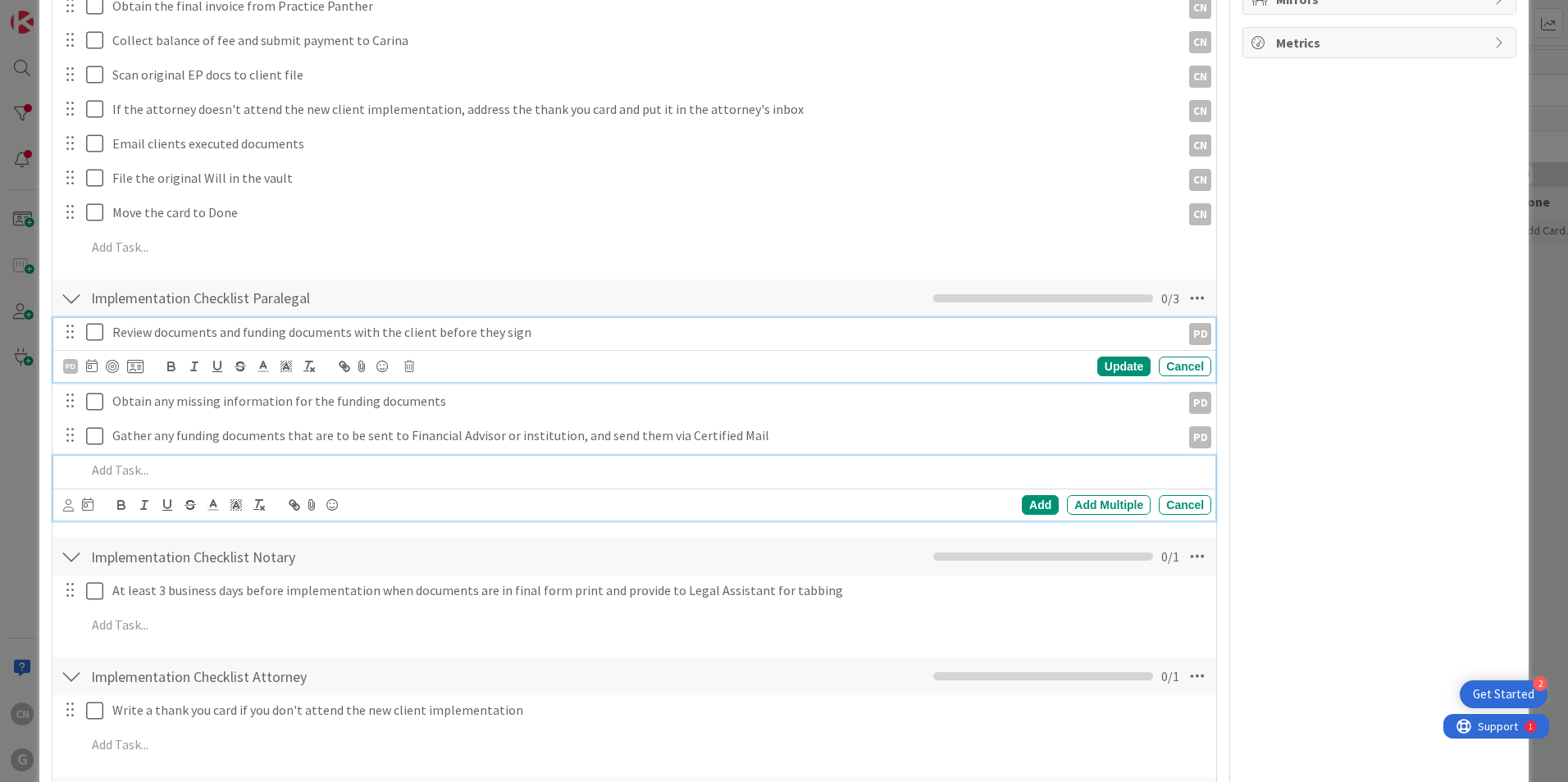
scroll to position [485, 0]
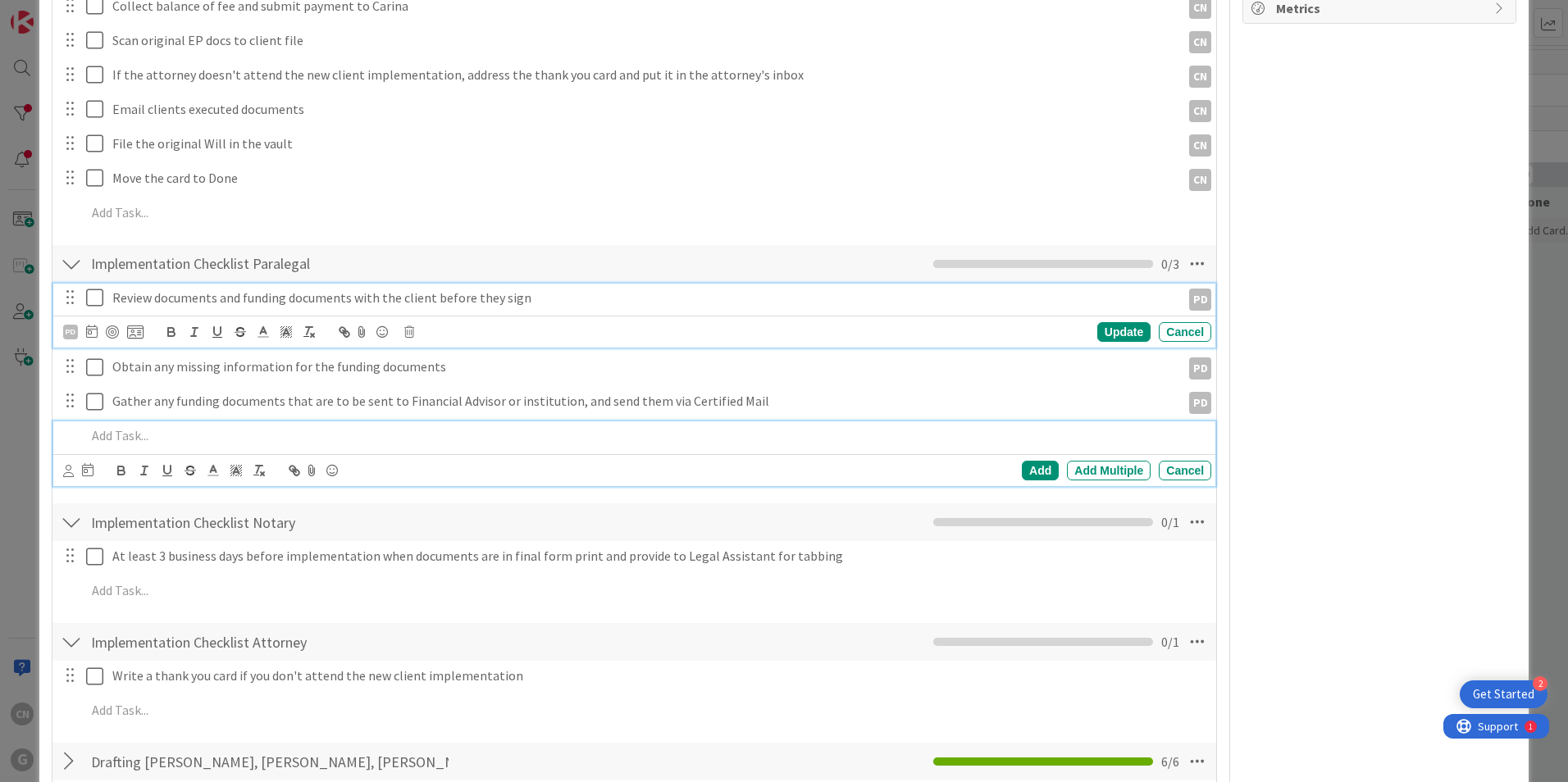
click at [151, 334] on div "Review documents and funding documents with the client before they sign PD PD U…" at bounding box center [634, 316] width 1162 height 65
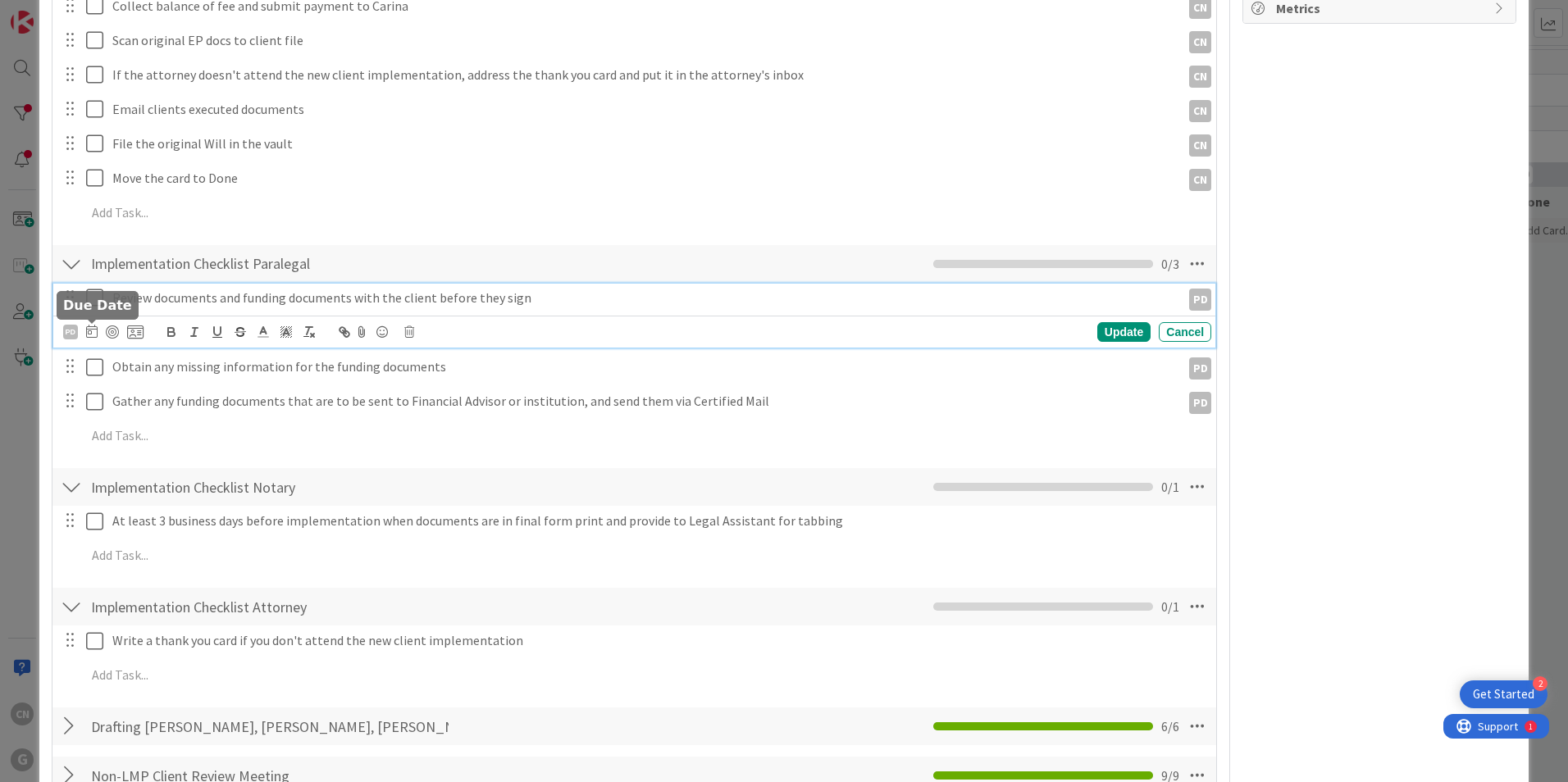
click at [91, 331] on icon at bounding box center [92, 331] width 11 height 13
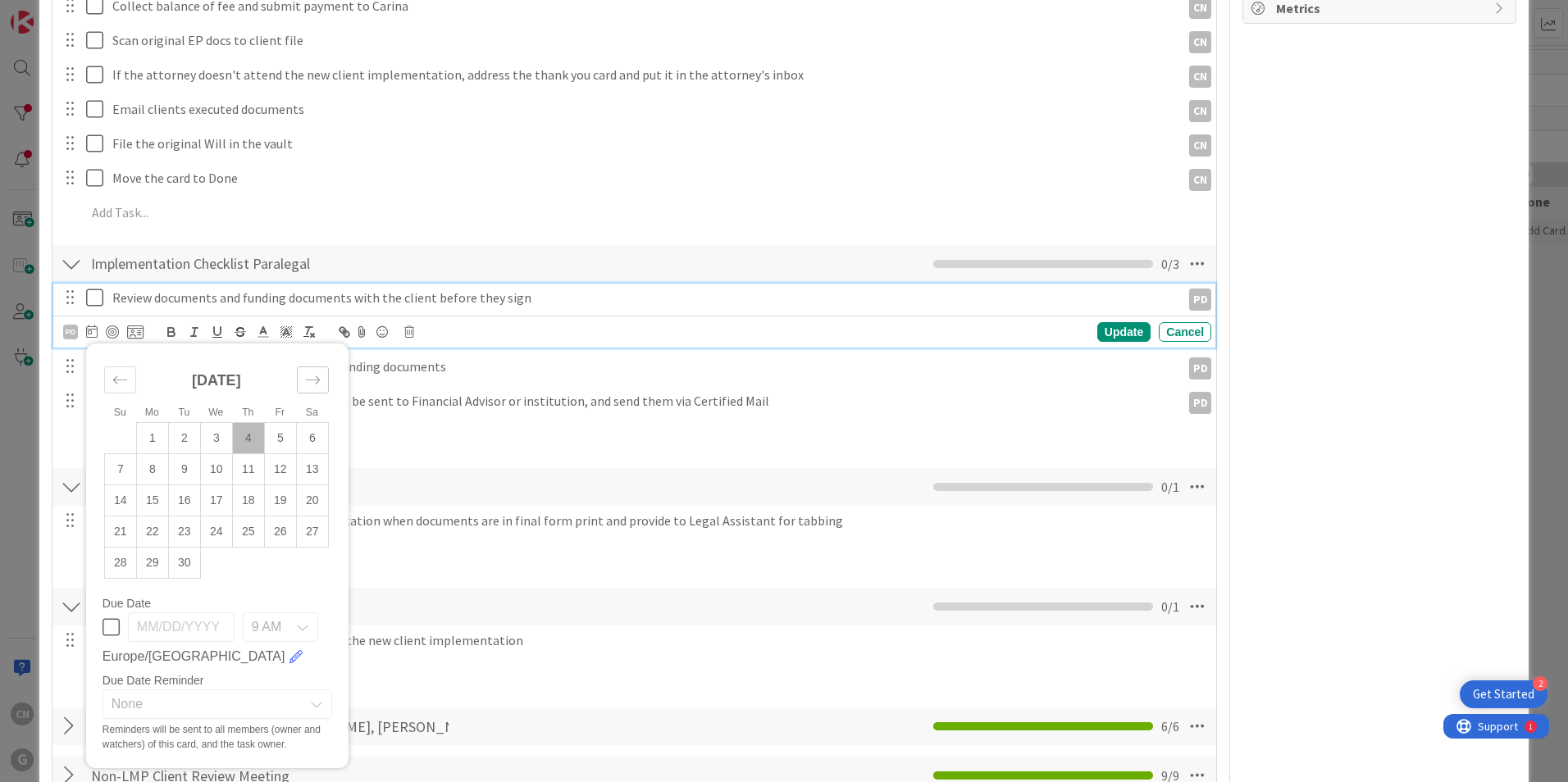
click at [307, 382] on icon "Move forward to switch to the next month." at bounding box center [312, 380] width 15 height 15
click at [316, 382] on icon "Move forward to switch to the next month." at bounding box center [312, 380] width 15 height 15
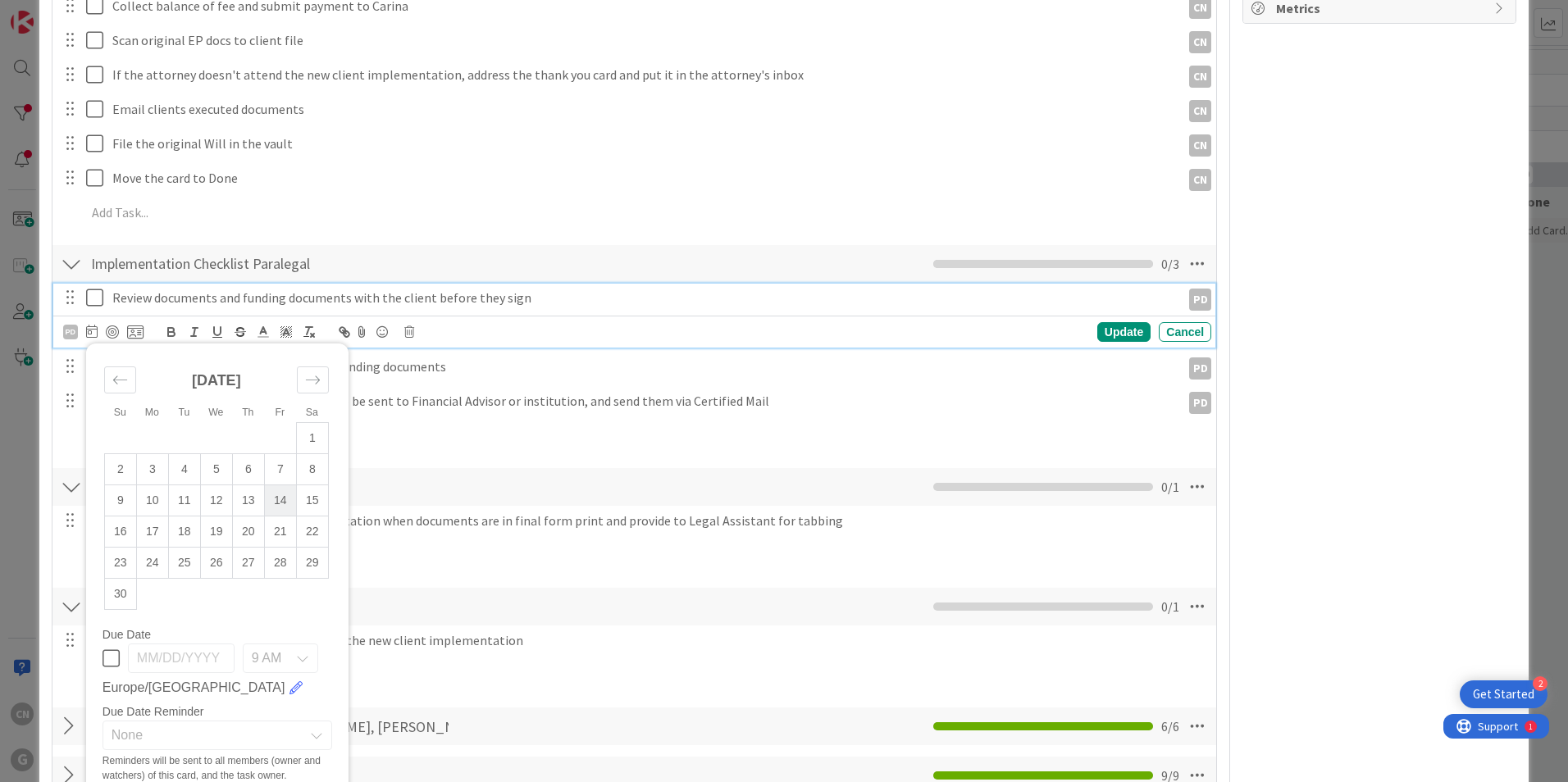
click at [273, 498] on td "14" at bounding box center [280, 500] width 32 height 31
type input "[DATE]"
type textarea "x"
click at [1106, 337] on div "Update" at bounding box center [1124, 331] width 53 height 20
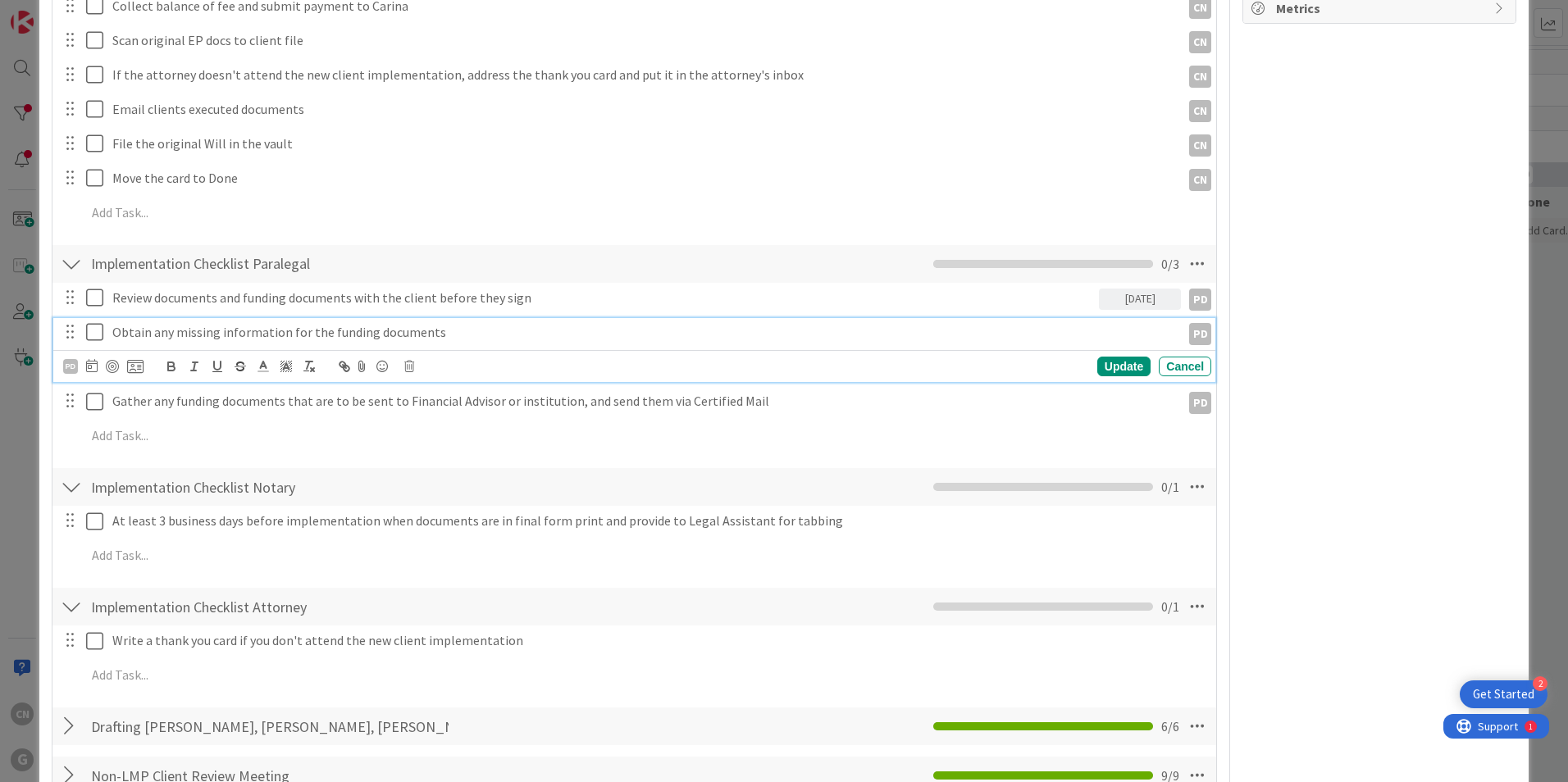
click at [442, 337] on p "Obtain any missing information for the funding documents" at bounding box center [643, 332] width 1062 height 19
click at [86, 365] on icon at bounding box center [92, 365] width 11 height 13
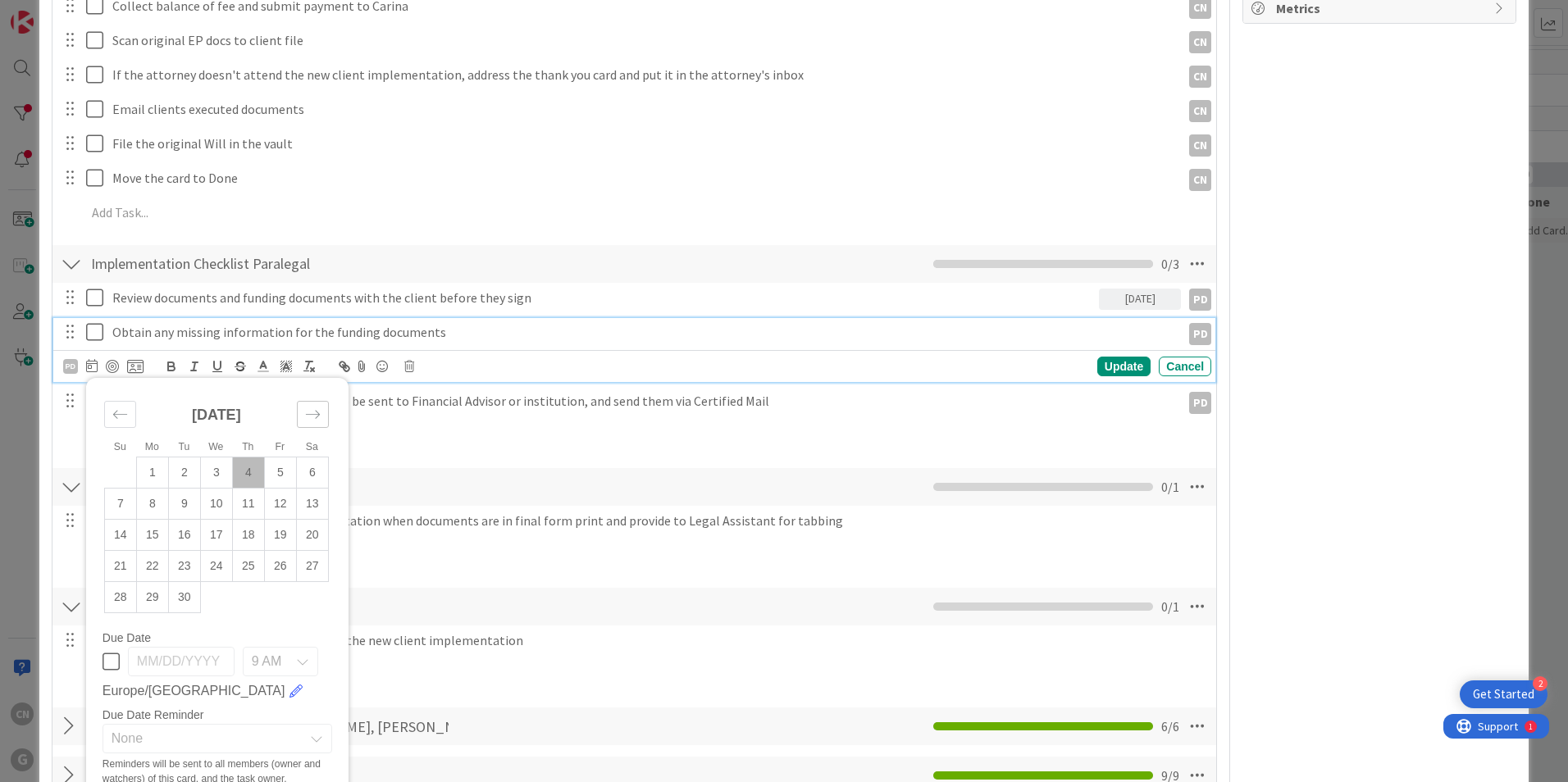
click at [316, 417] on icon "Move forward to switch to the next month." at bounding box center [312, 414] width 15 height 15
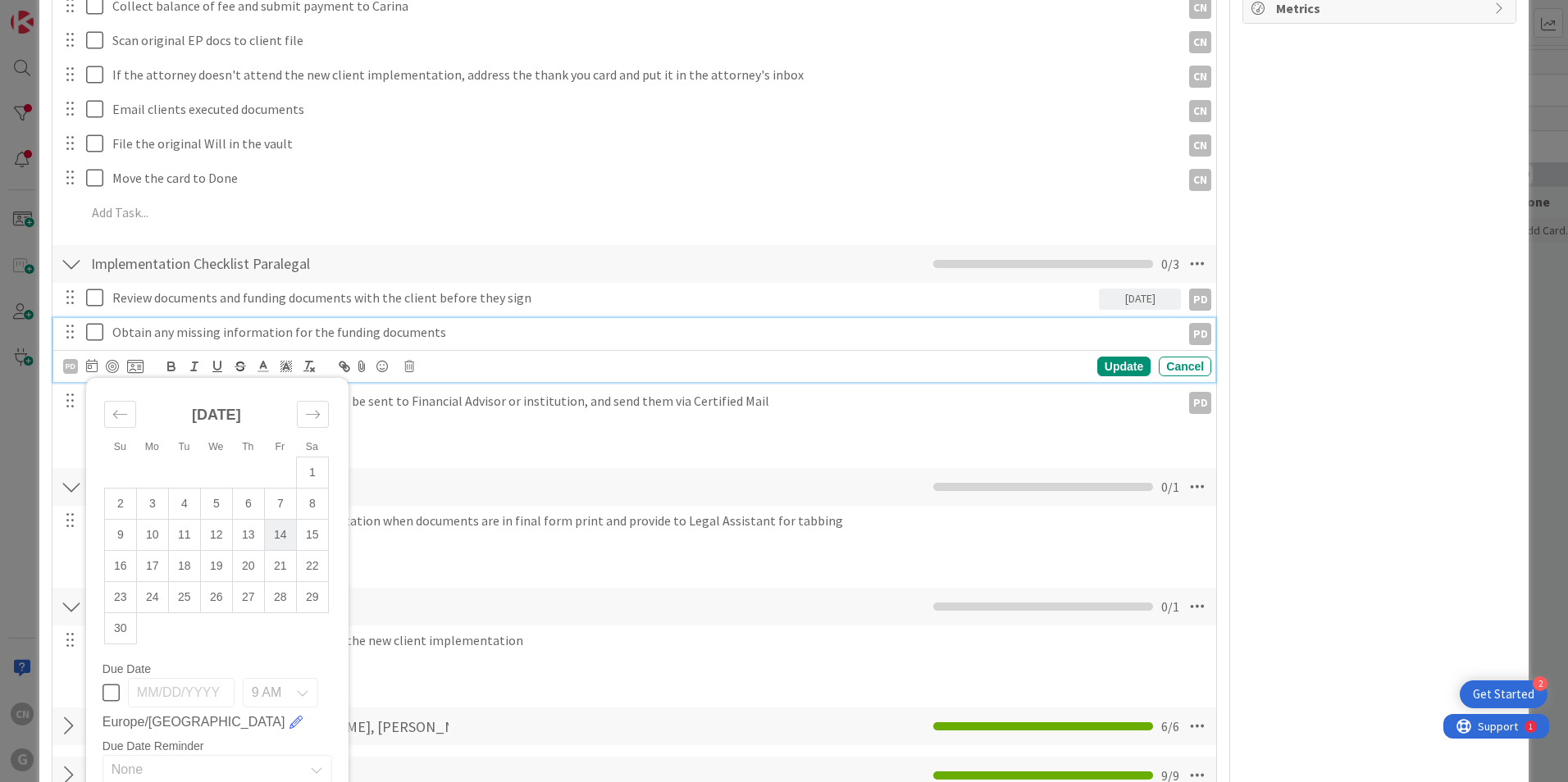
click at [278, 535] on td "14" at bounding box center [280, 535] width 32 height 31
type input "[DATE]"
type textarea "x"
click at [1103, 364] on div "Update" at bounding box center [1124, 366] width 53 height 20
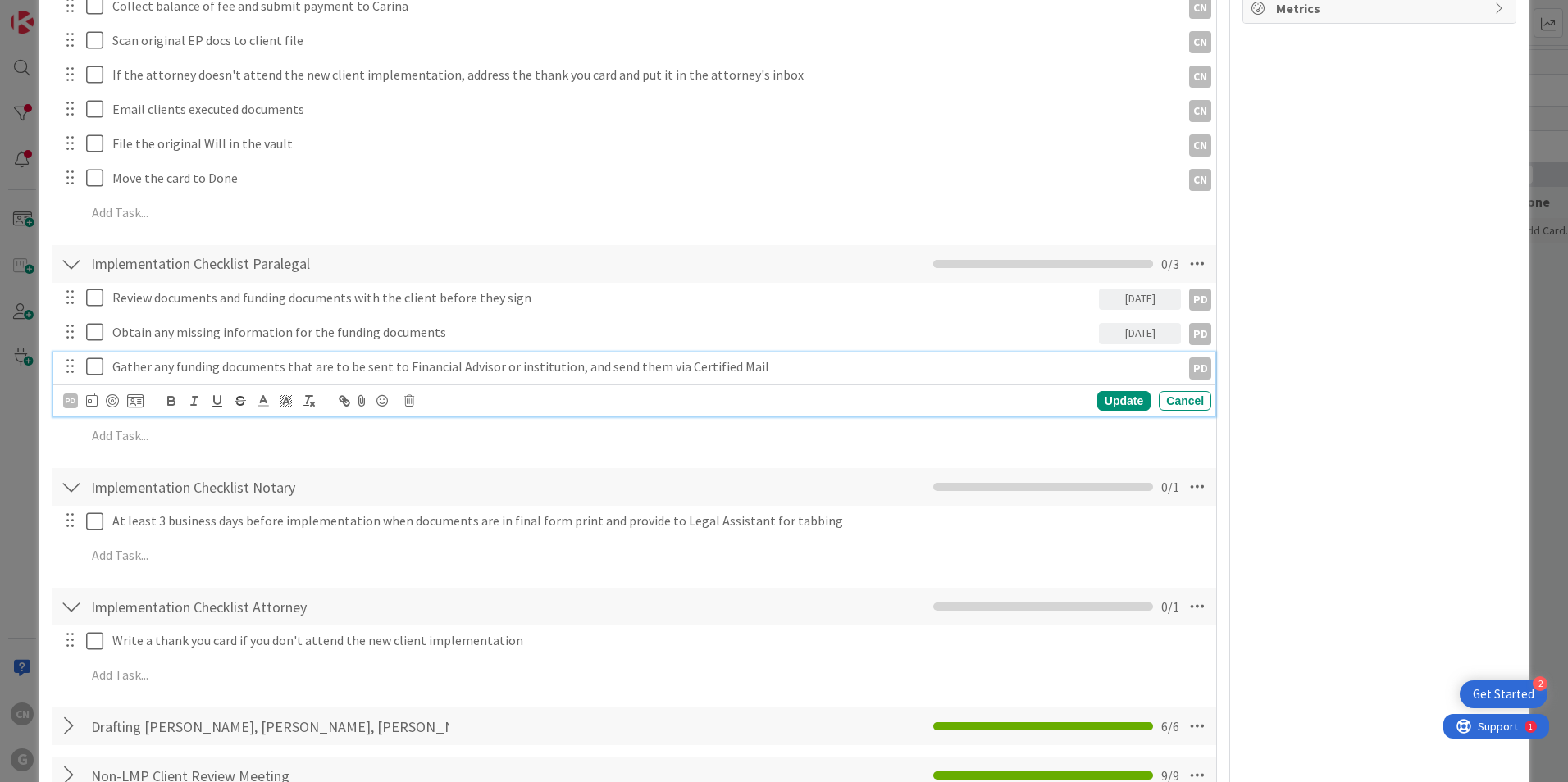
click at [767, 369] on p "Gather any funding documents that are to be sent to Financial Advisor or instit…" at bounding box center [643, 367] width 1062 height 19
click at [90, 399] on icon at bounding box center [92, 400] width 11 height 13
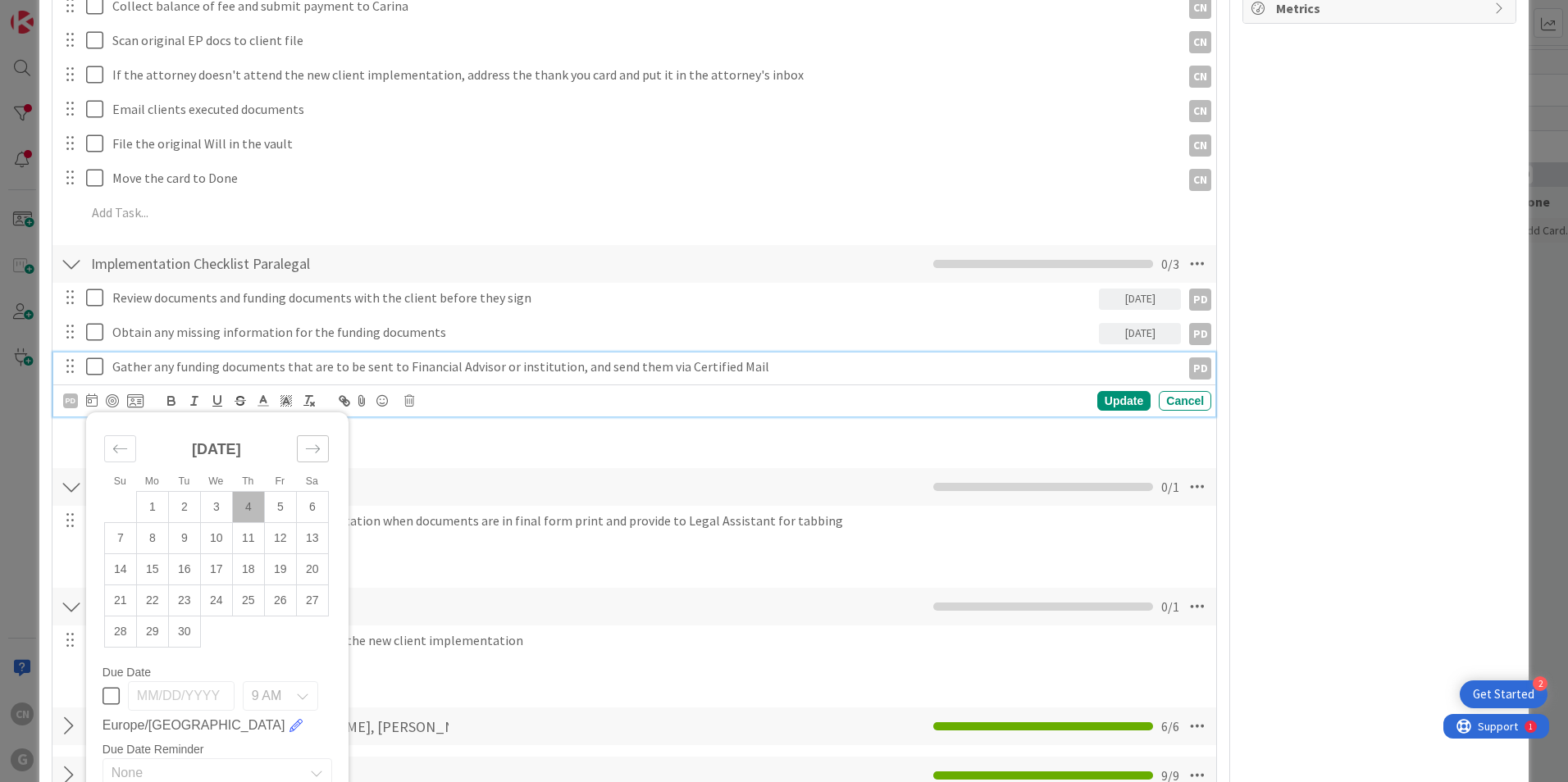
click at [313, 450] on icon "Move forward to switch to the next month." at bounding box center [312, 449] width 15 height 15
click at [186, 602] on td "18" at bounding box center [184, 601] width 32 height 31
type input "[DATE]"
click at [186, 602] on td "18" at bounding box center [184, 601] width 32 height 31
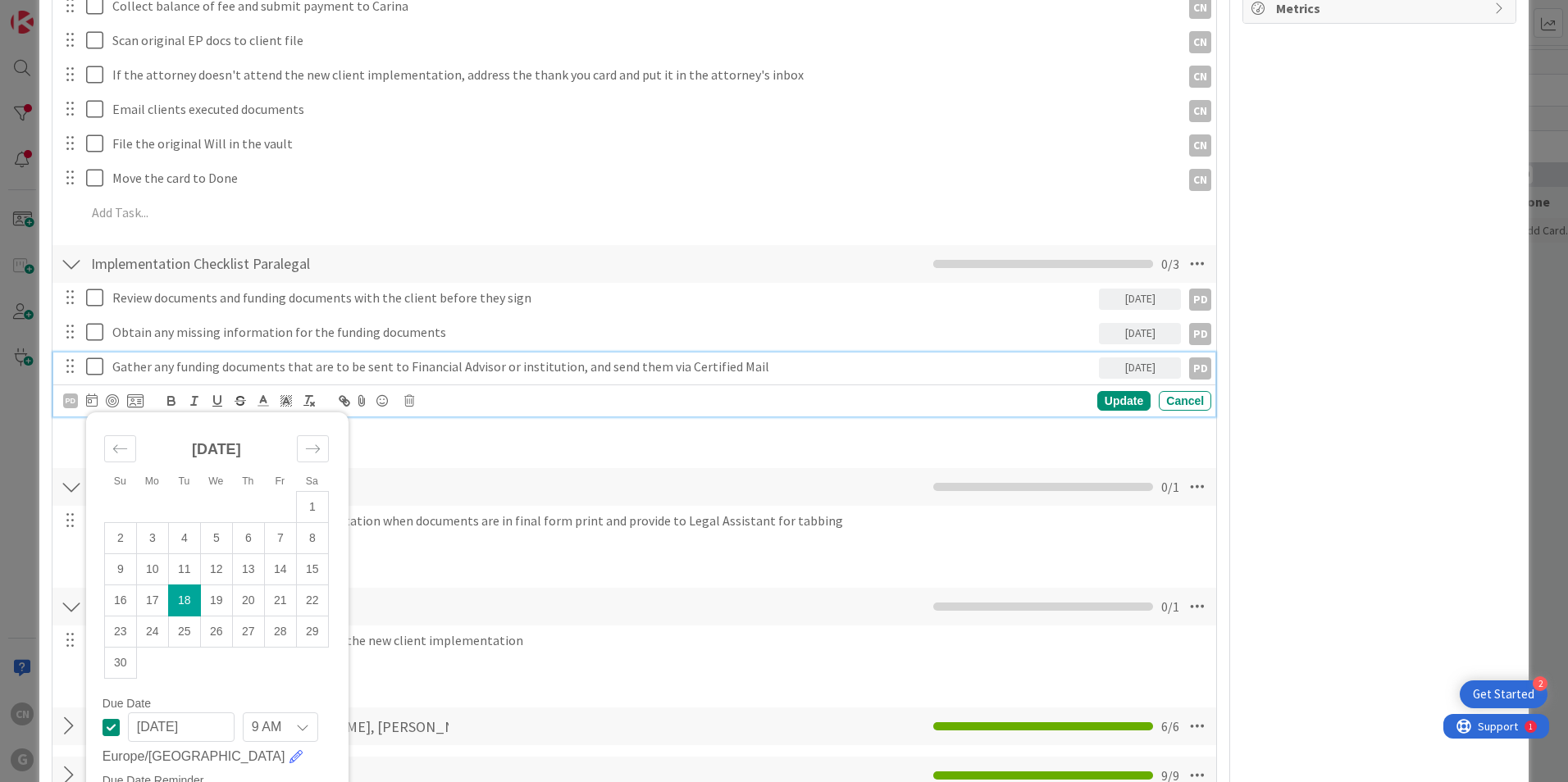
type textarea "x"
click at [1120, 406] on div "Update" at bounding box center [1124, 400] width 53 height 20
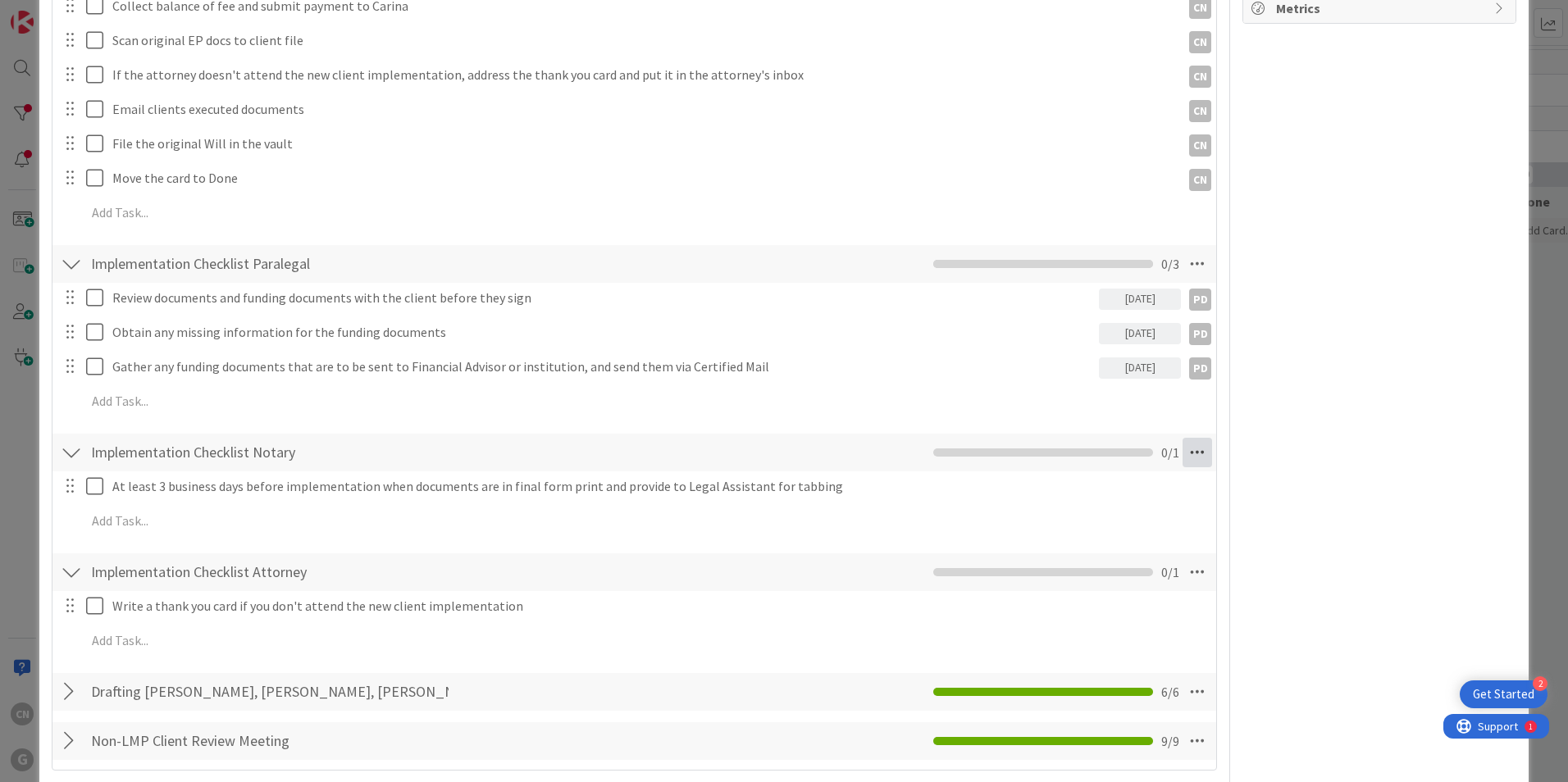
click at [1184, 453] on icon at bounding box center [1197, 452] width 29 height 29
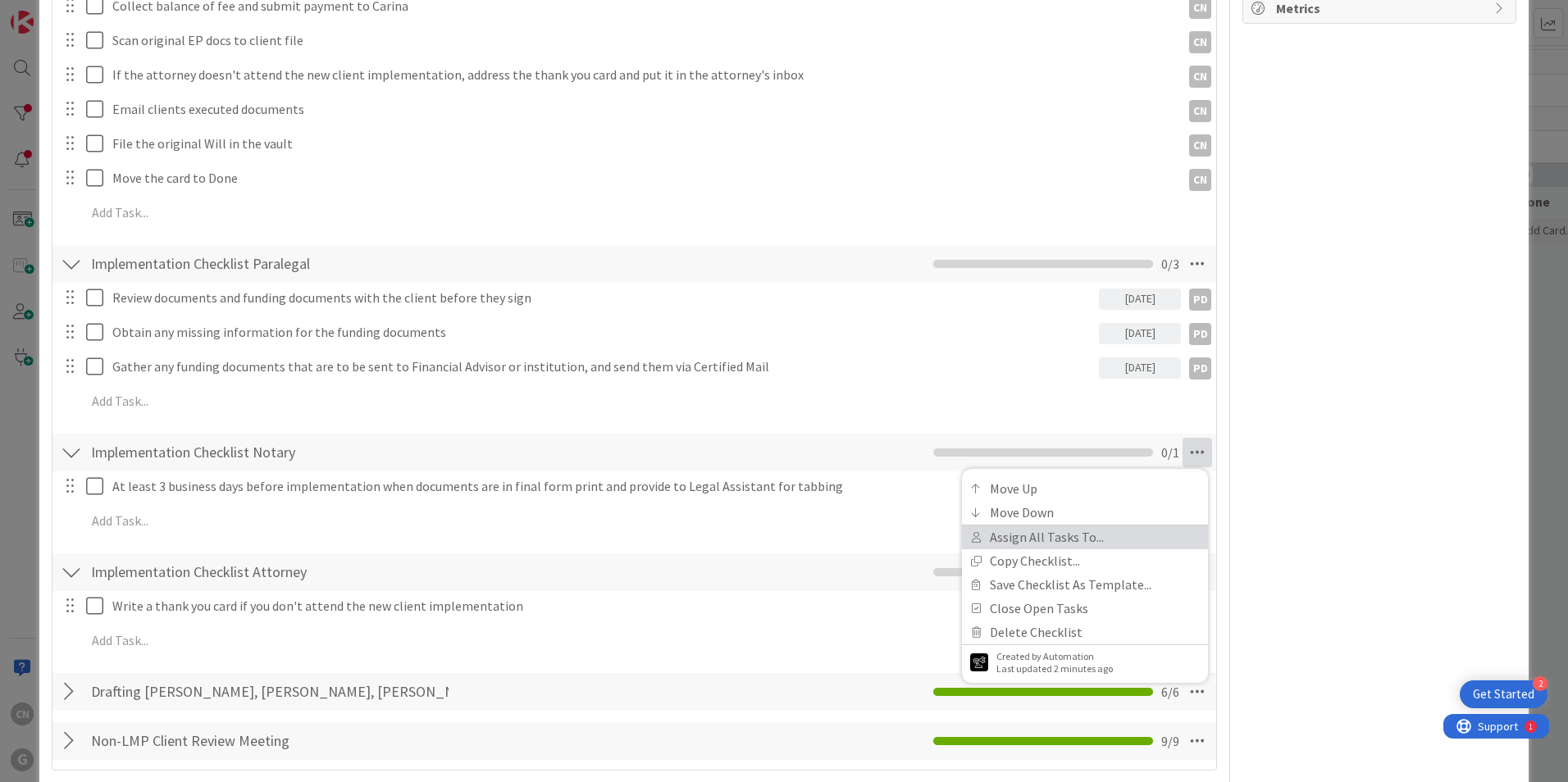
click at [1047, 541] on link "Assign All Tasks To..." at bounding box center [1084, 537] width 246 height 24
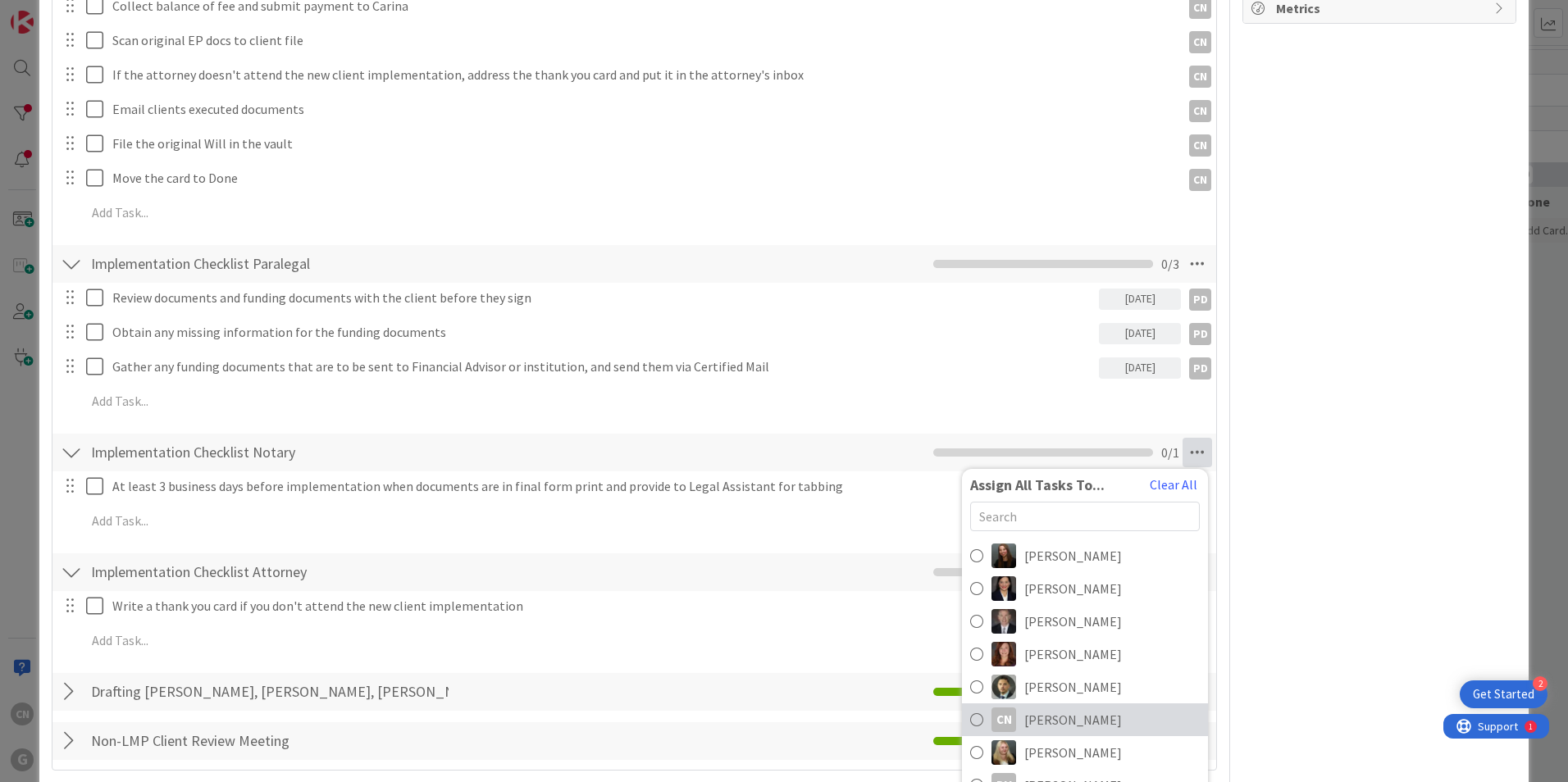
click at [1029, 717] on span "[PERSON_NAME]" at bounding box center [1073, 719] width 98 height 20
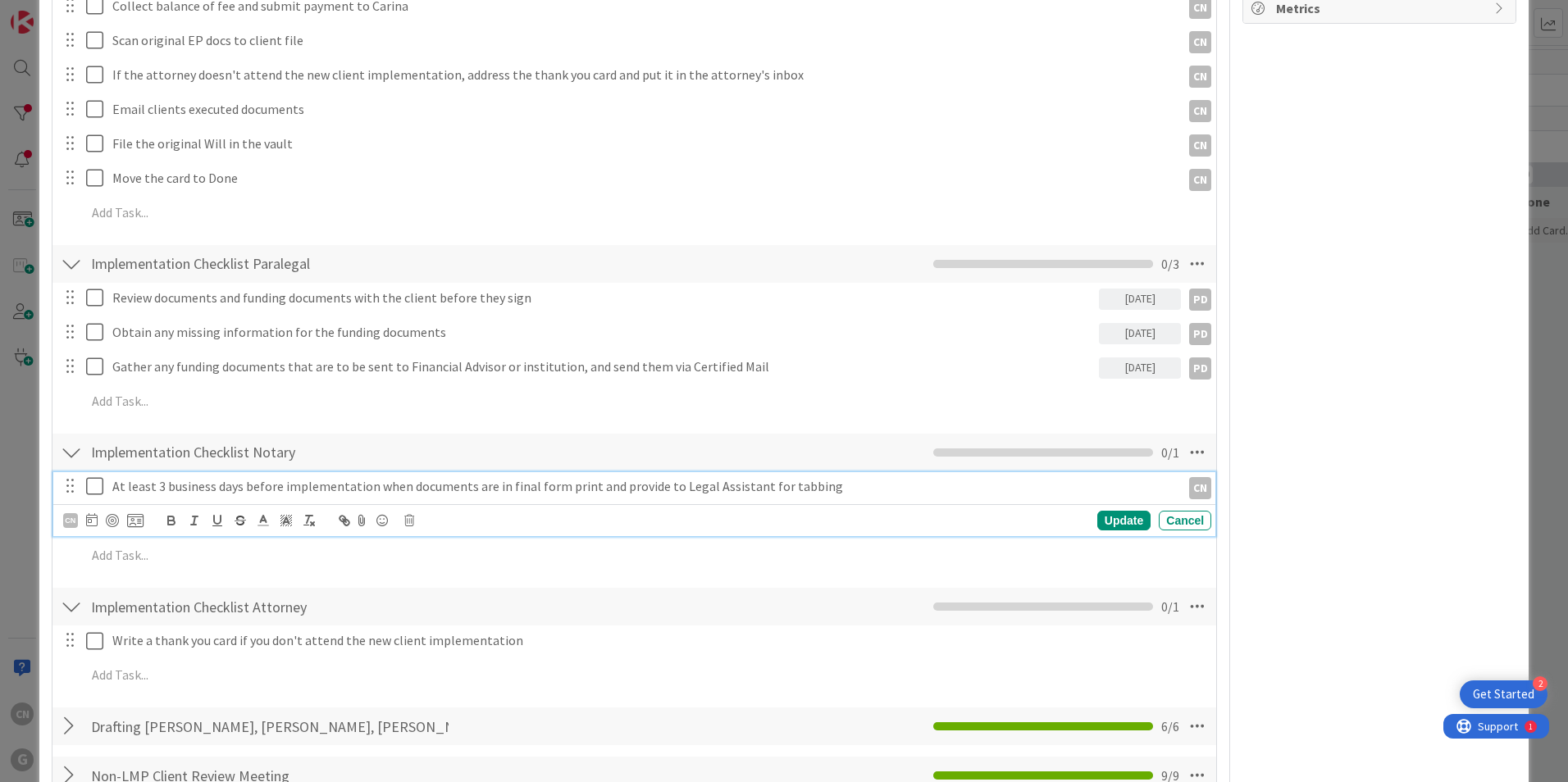
click at [602, 488] on p "At least 3 business days before implementation when documents are in final form…" at bounding box center [643, 487] width 1062 height 19
click at [92, 518] on icon at bounding box center [92, 520] width 11 height 13
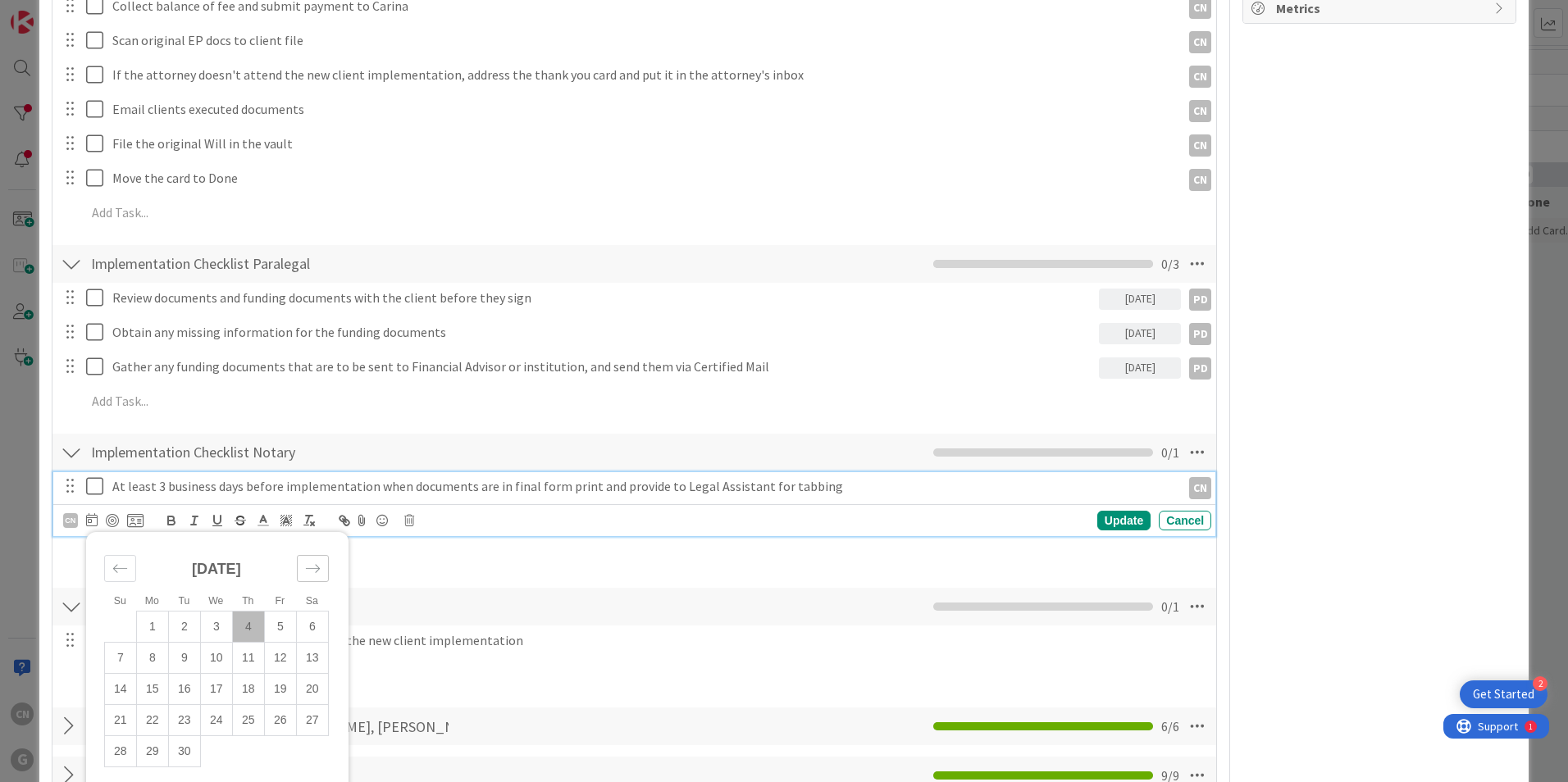
click at [315, 568] on icon "Move forward to switch to the next month." at bounding box center [312, 568] width 15 height 15
click at [314, 568] on icon "Move forward to switch to the next month." at bounding box center [312, 568] width 15 height 15
click at [247, 684] on td "13" at bounding box center [248, 689] width 32 height 31
type input "[DATE]"
type textarea "x"
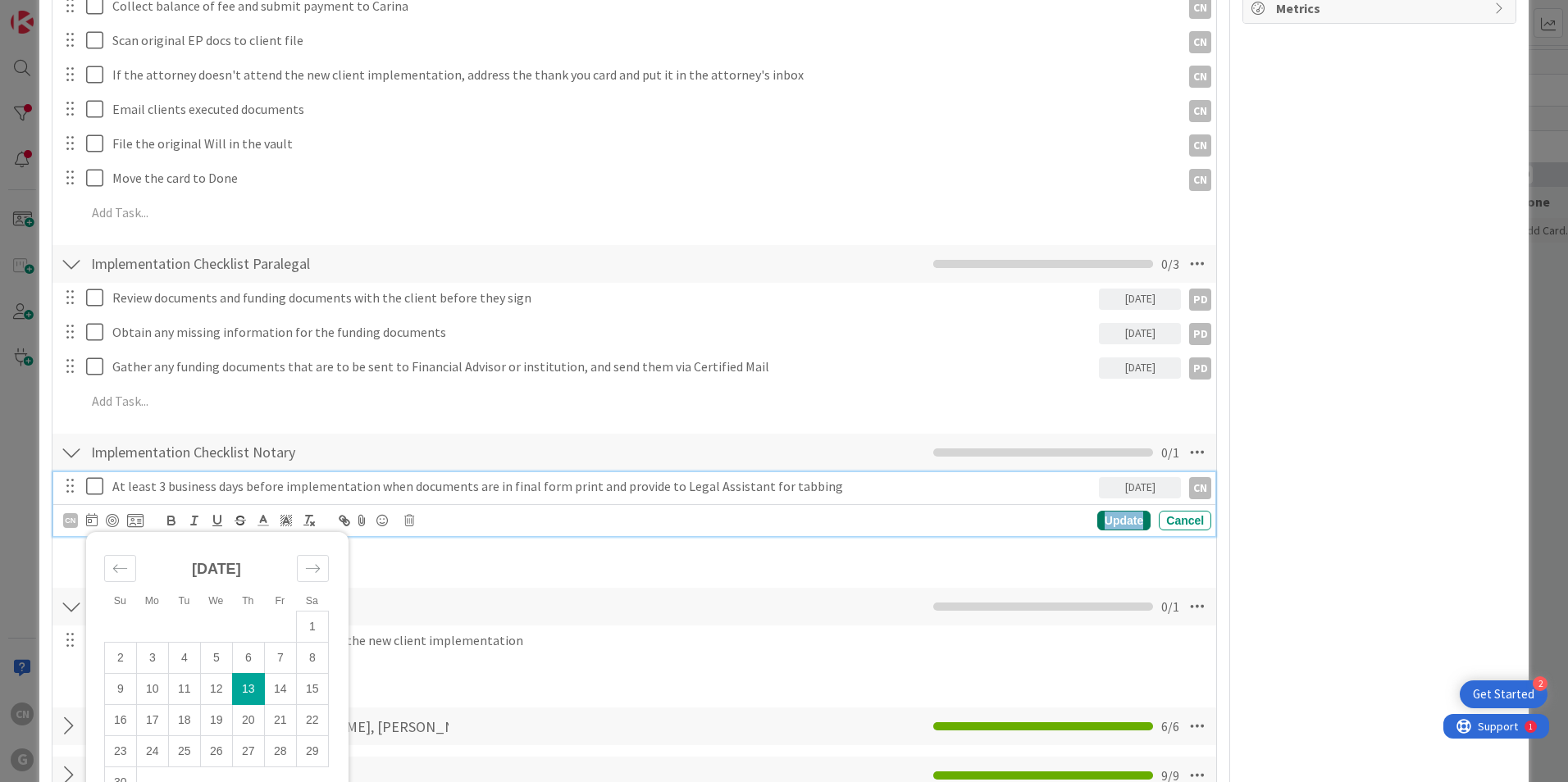
click at [1099, 518] on div "Update" at bounding box center [1124, 520] width 53 height 20
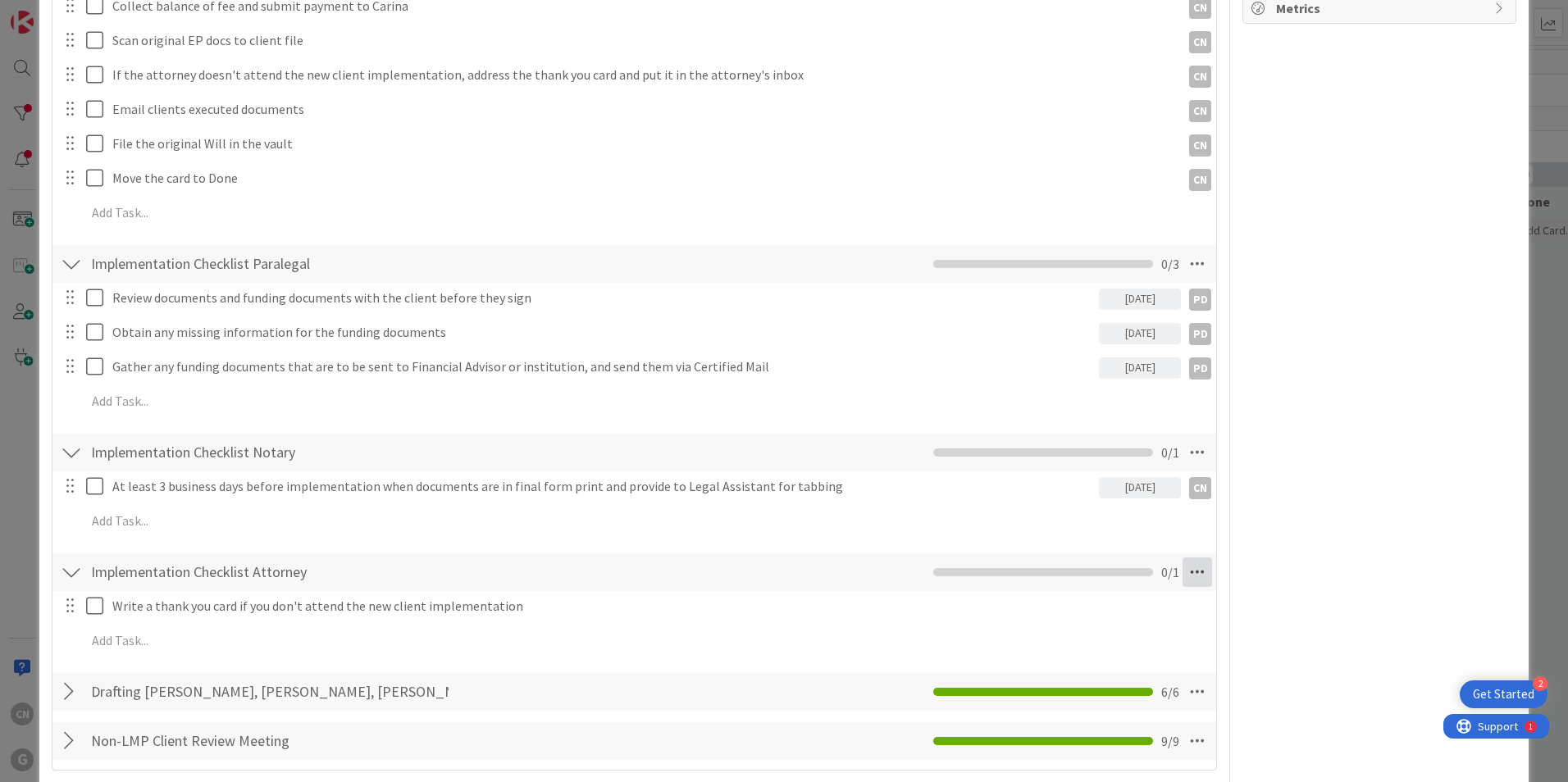
click at [1187, 574] on icon at bounding box center [1197, 571] width 29 height 29
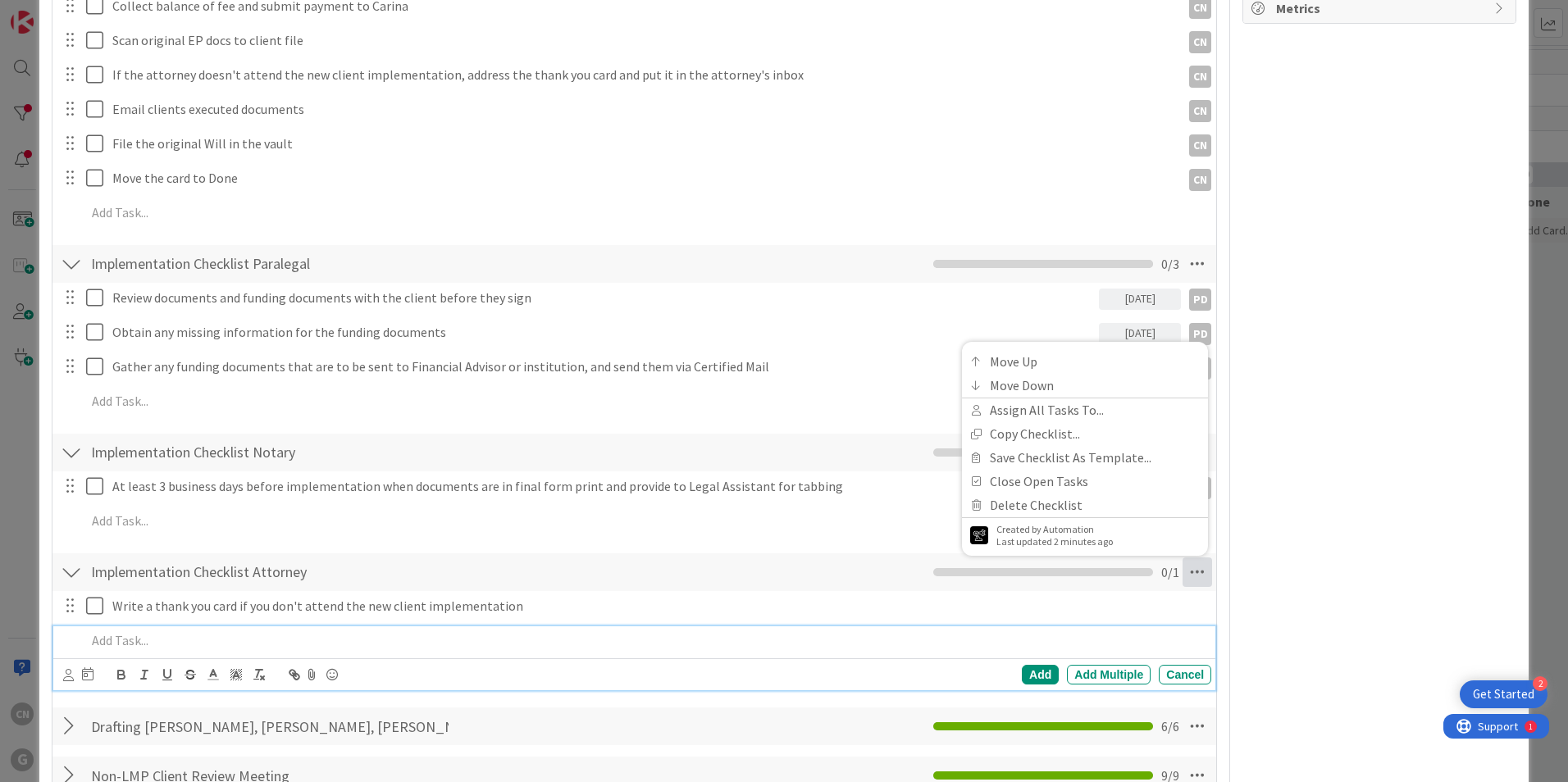
click at [629, 631] on p at bounding box center [645, 641] width 1118 height 19
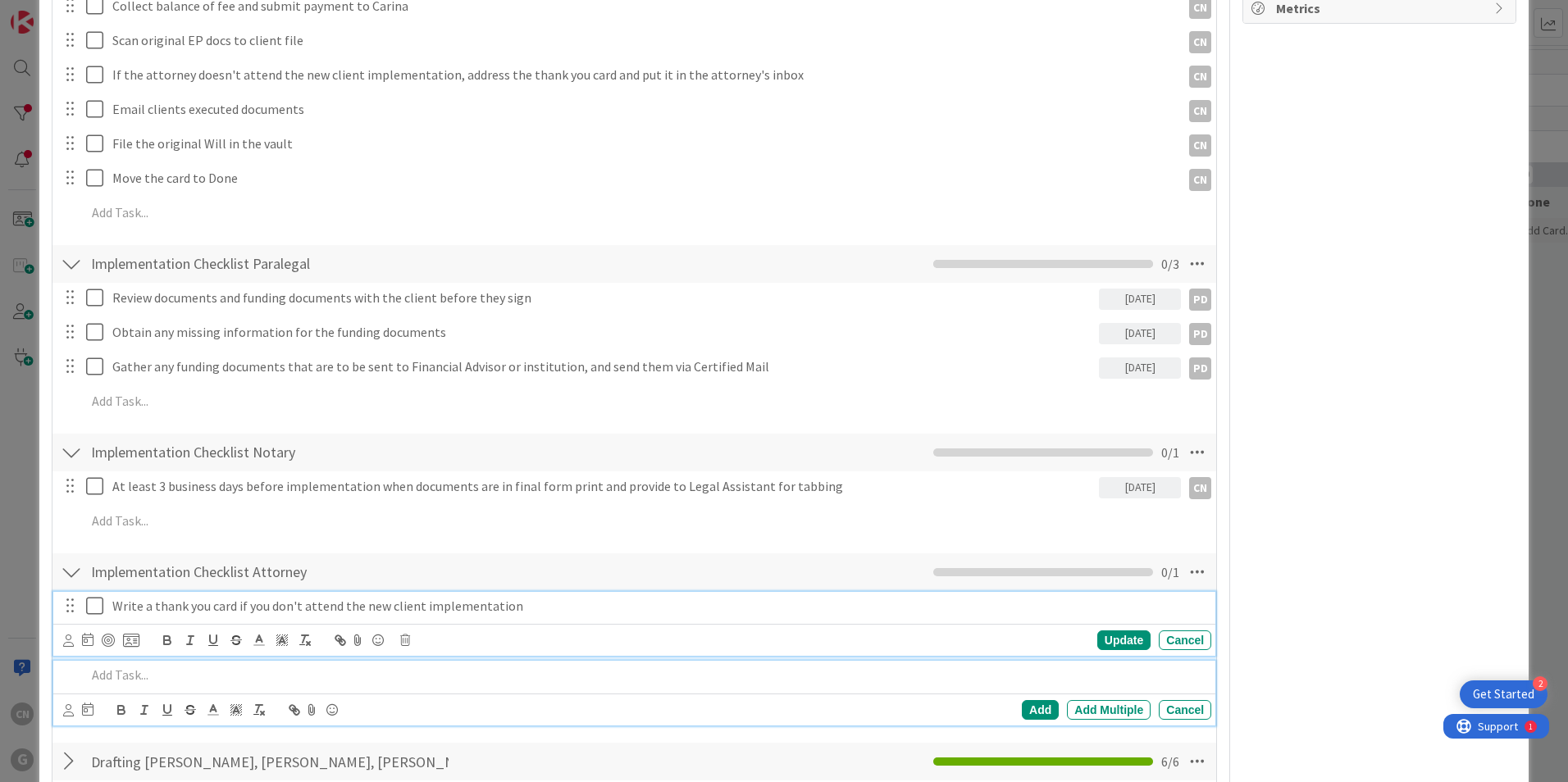
scroll to position [520, 0]
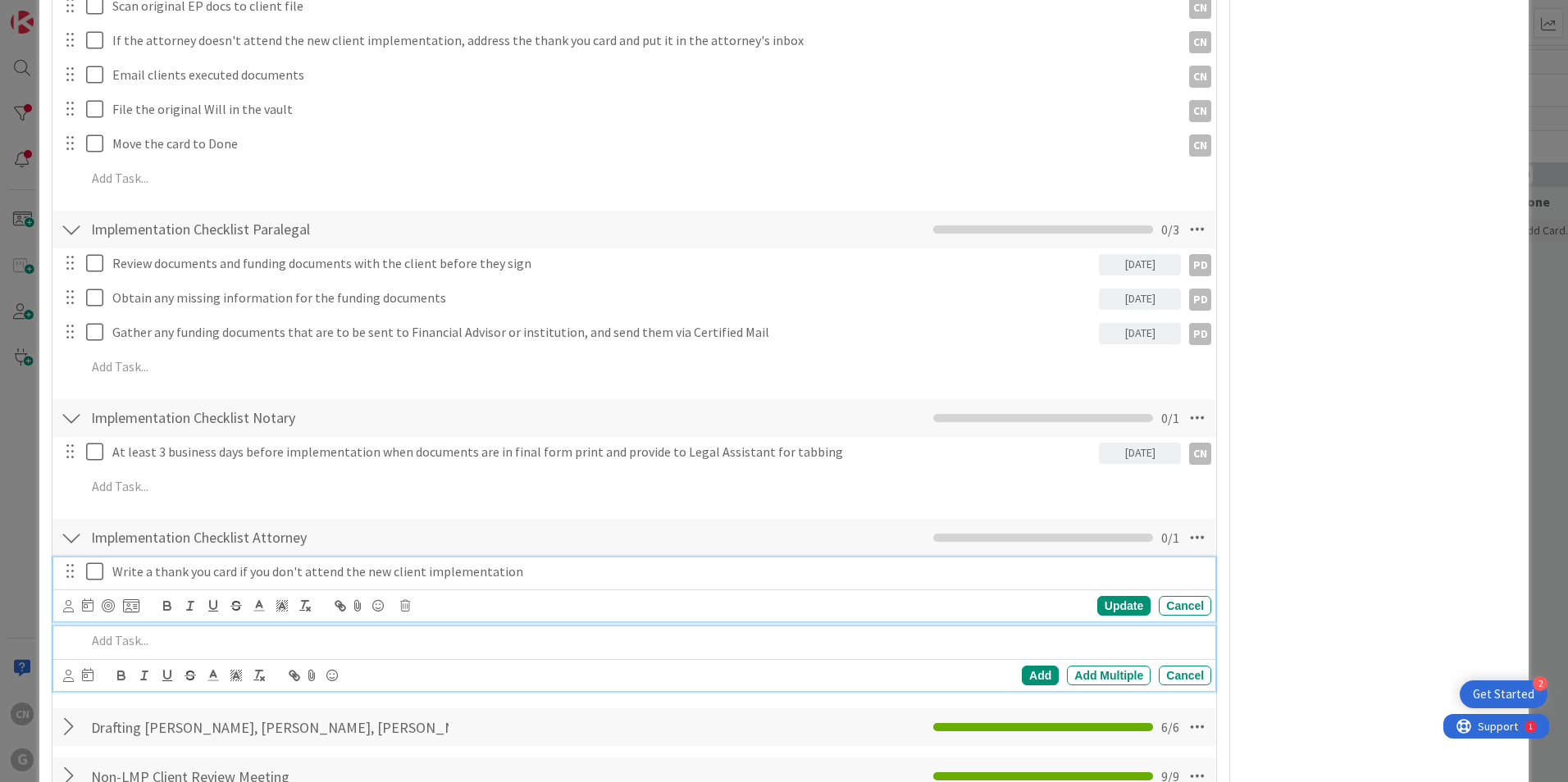
drag, startPoint x: 763, startPoint y: 599, endPoint x: 822, endPoint y: 601, distance: 59.0
click at [762, 599] on div "Write a thank you card if you don't attend the new client implementation Update…" at bounding box center [634, 589] width 1162 height 65
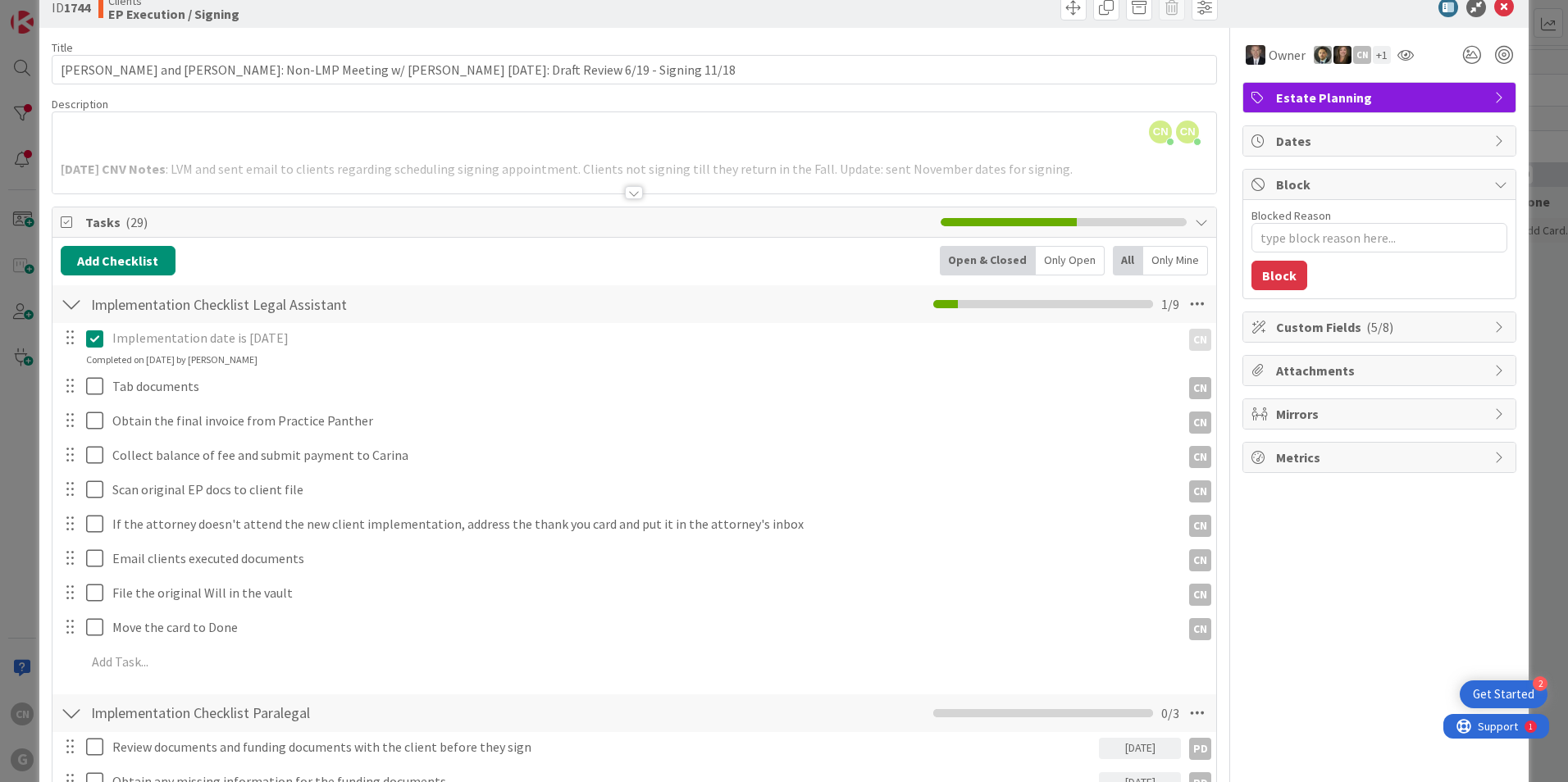
scroll to position [0, 0]
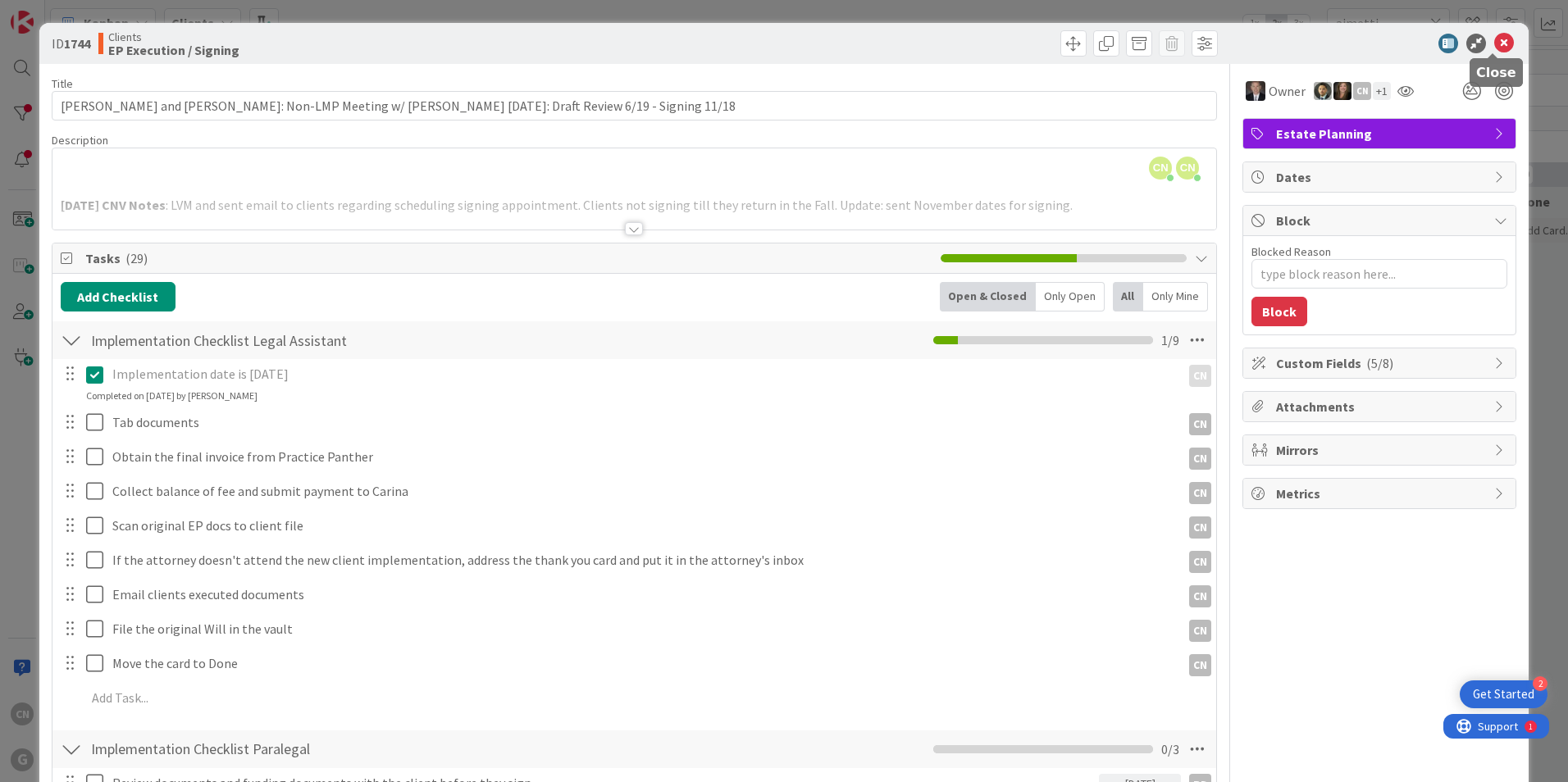
click at [1494, 44] on icon at bounding box center [1503, 43] width 20 height 20
